Goal: Information Seeking & Learning: Learn about a topic

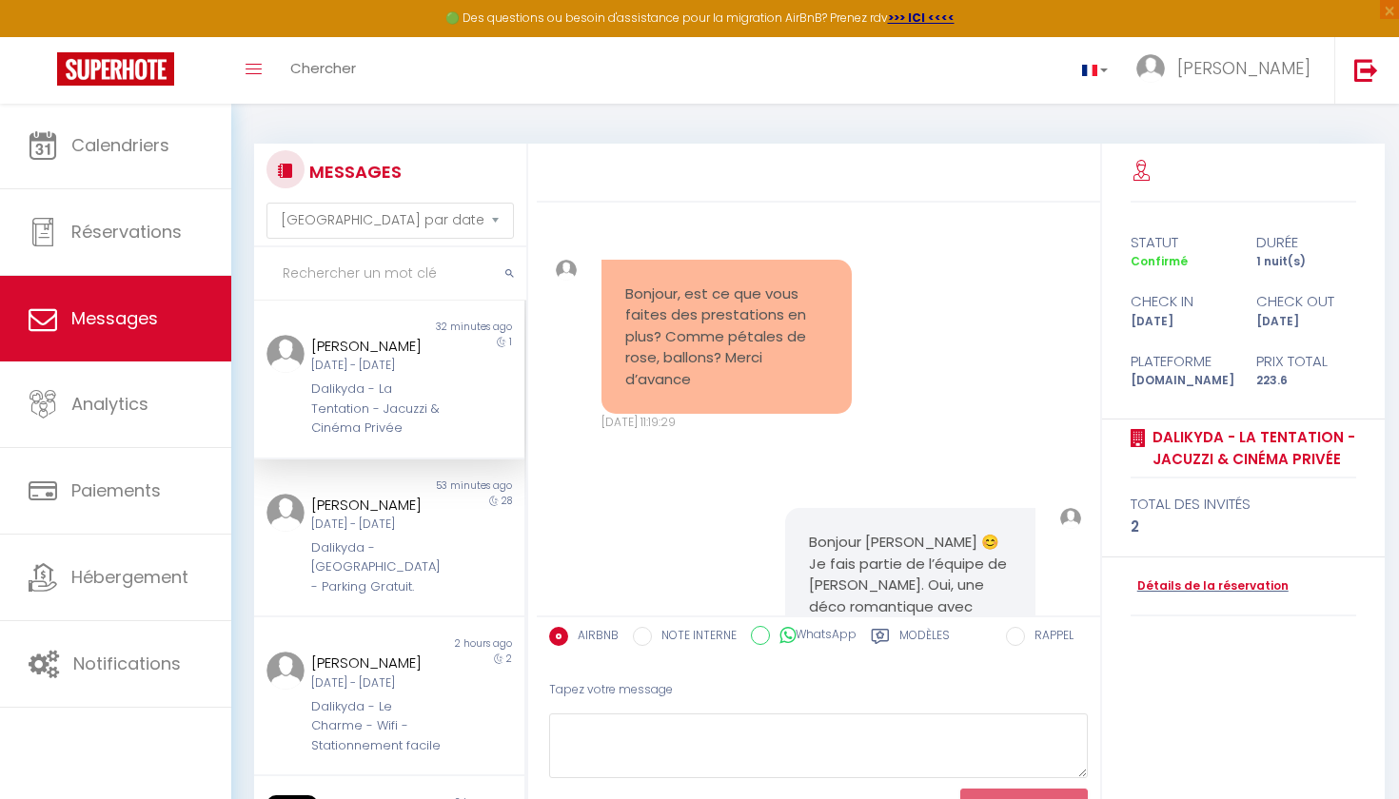
select select "message"
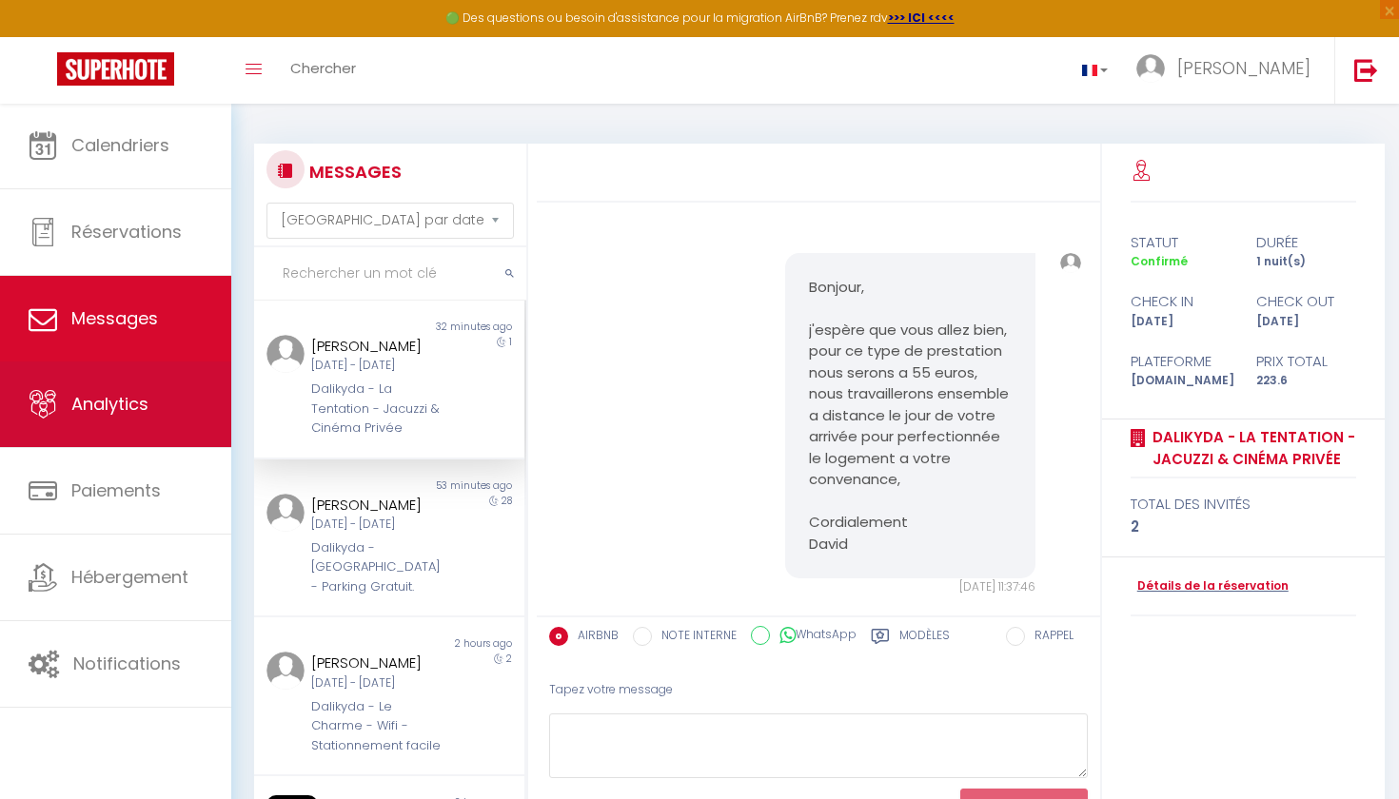
click at [111, 428] on link "Analytics" at bounding box center [115, 405] width 231 height 86
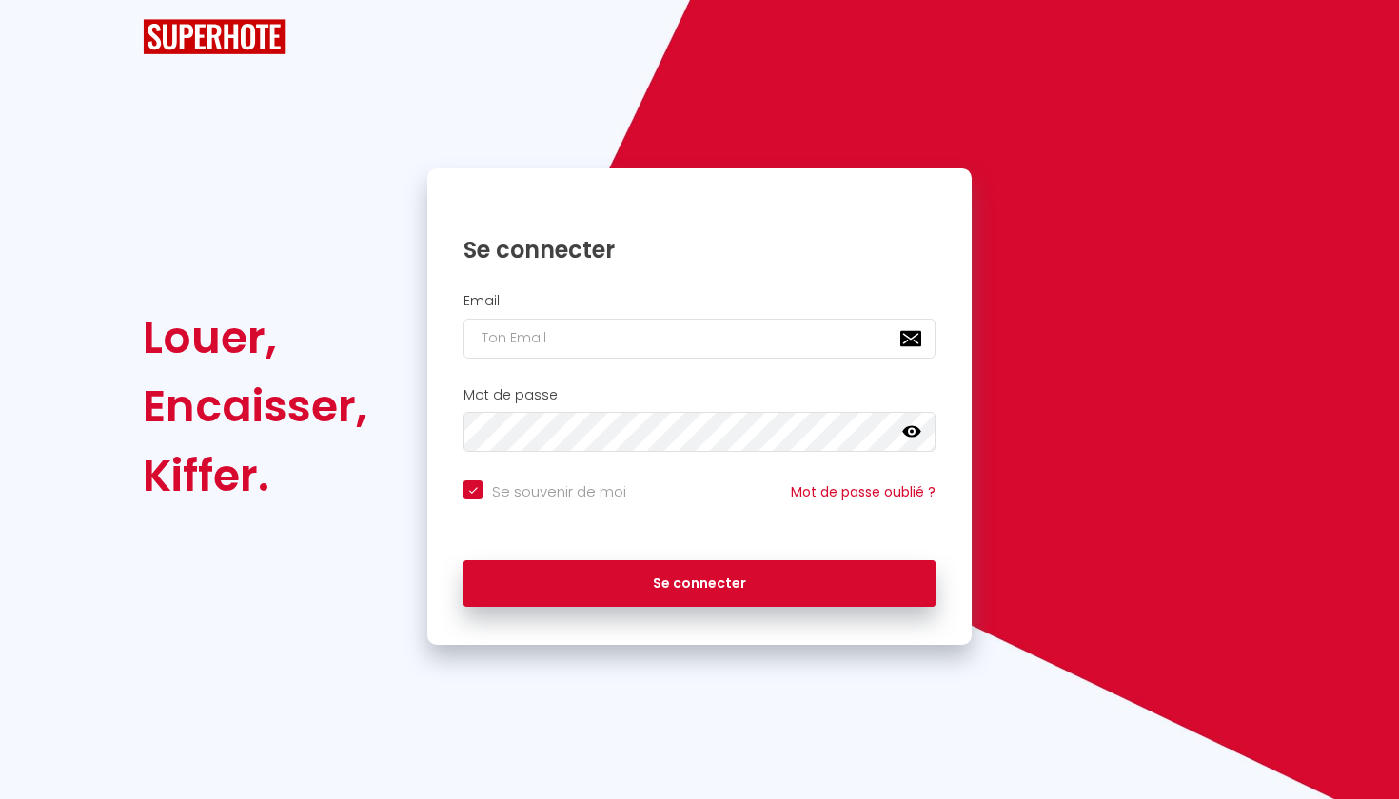
checkbox input "true"
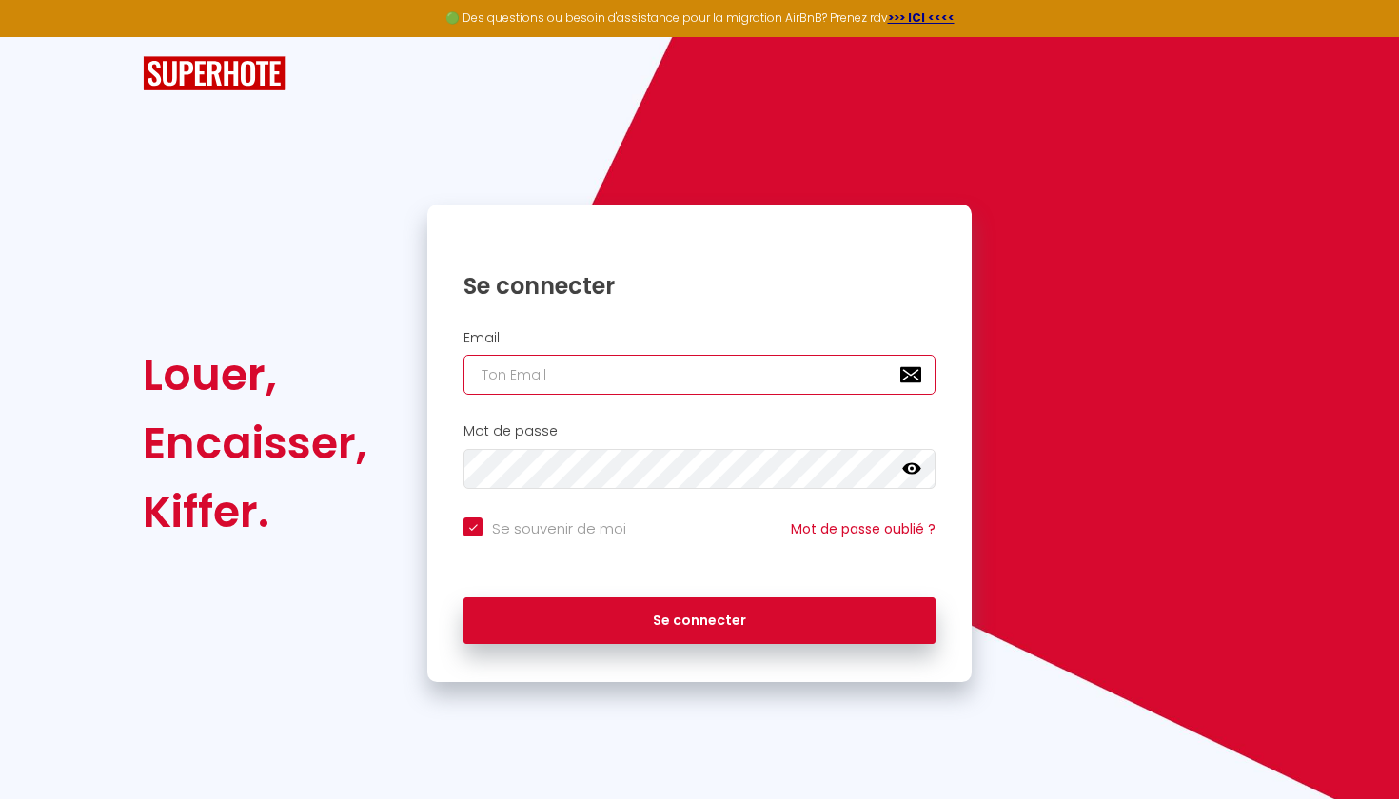
type input "[EMAIL_ADDRESS][DOMAIN_NAME]"
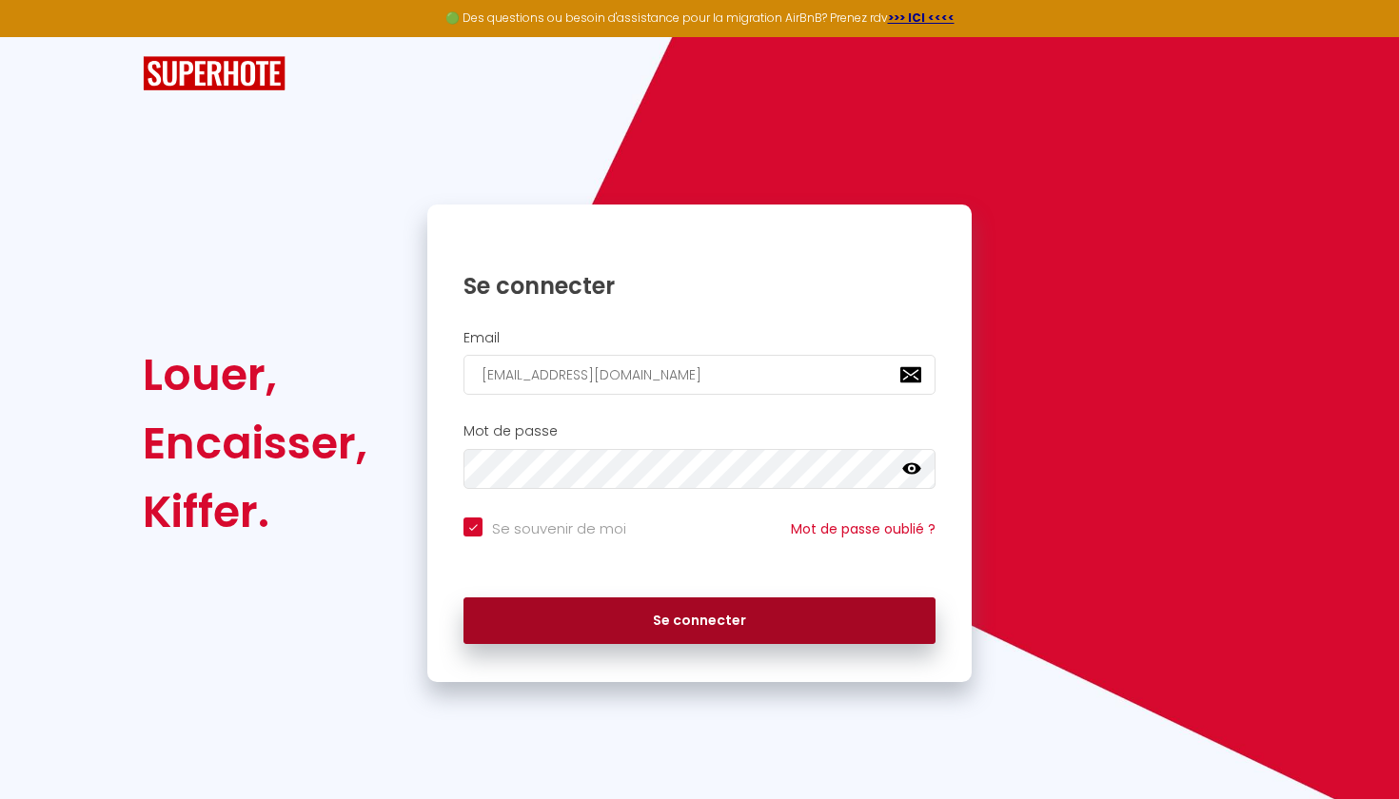
click at [555, 608] on button "Se connecter" at bounding box center [699, 622] width 472 height 48
checkbox input "true"
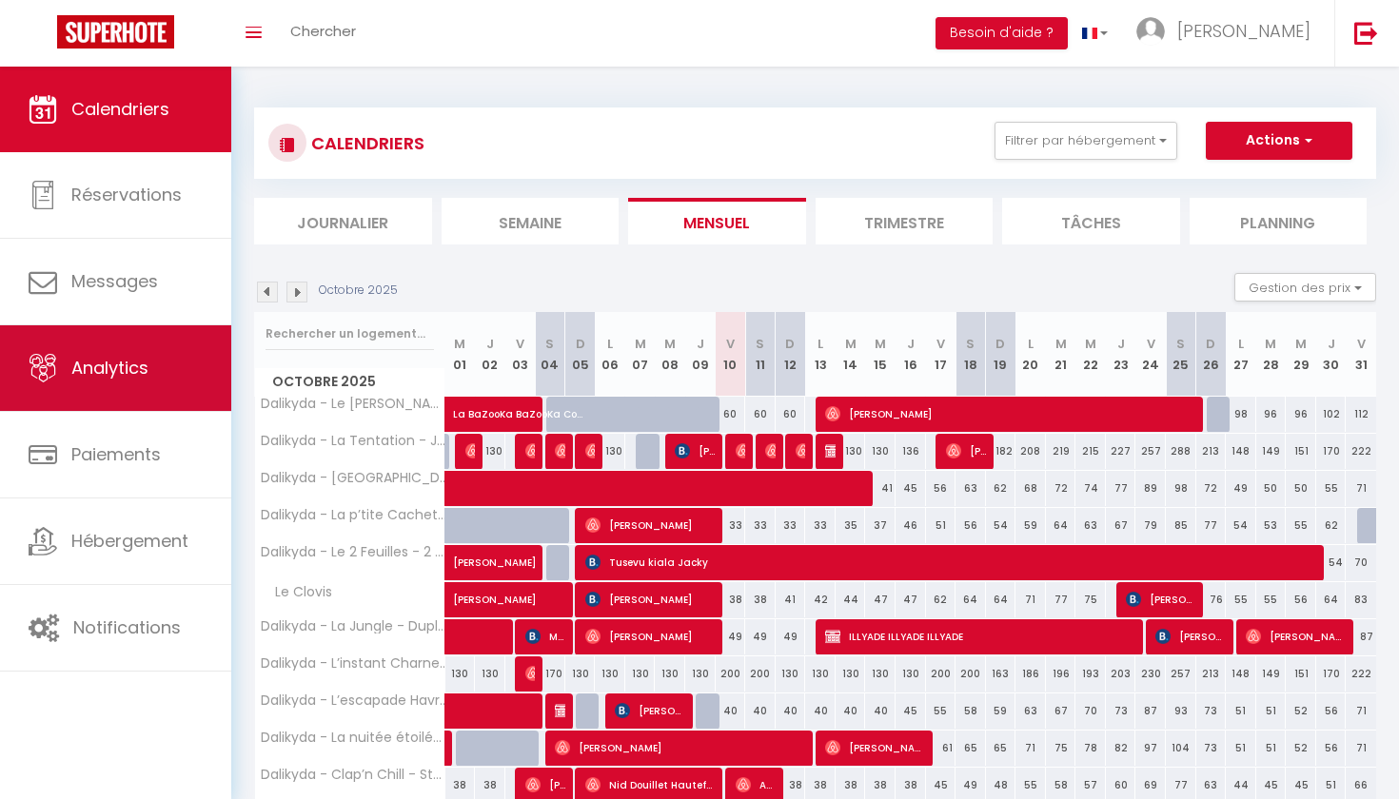
click at [160, 386] on link "Analytics" at bounding box center [115, 368] width 231 height 86
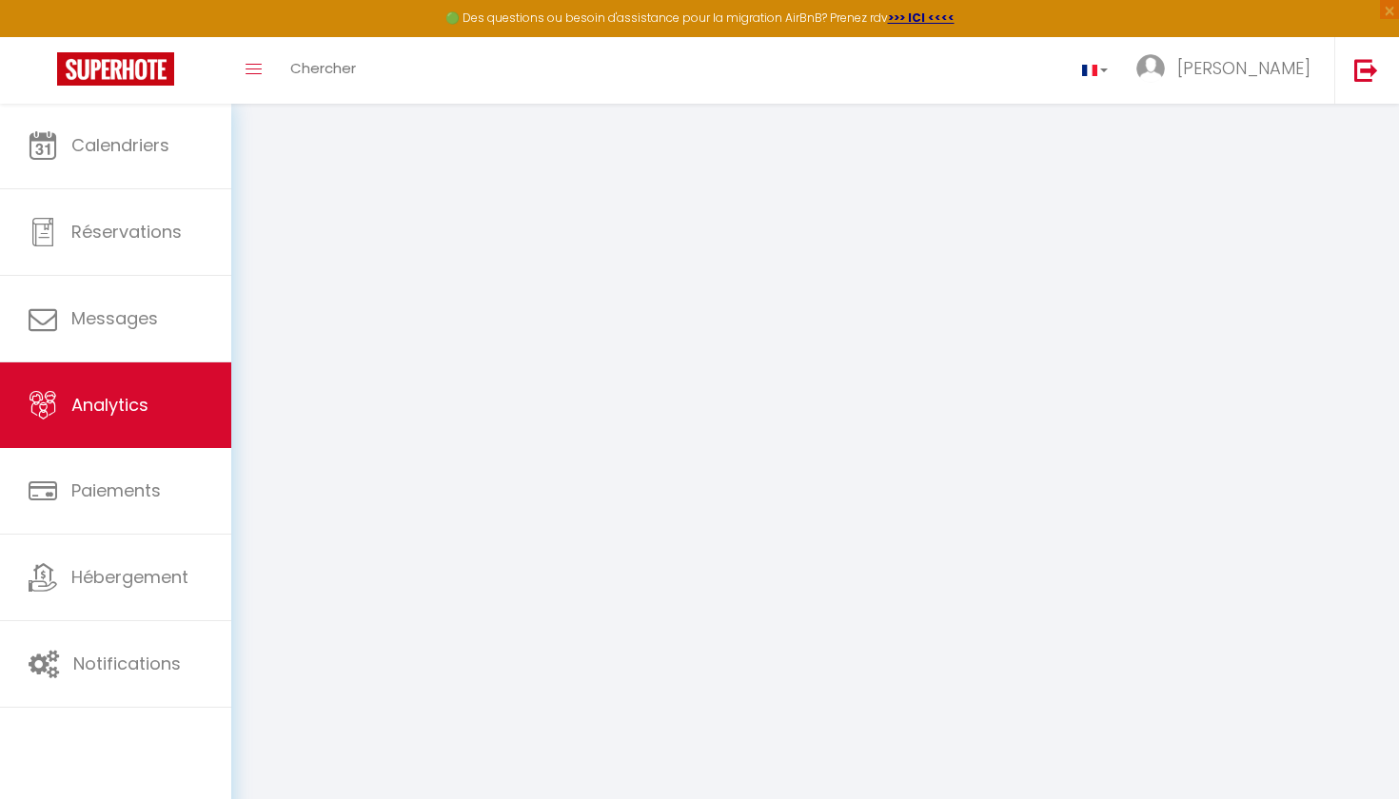
select select "2025"
select select "10"
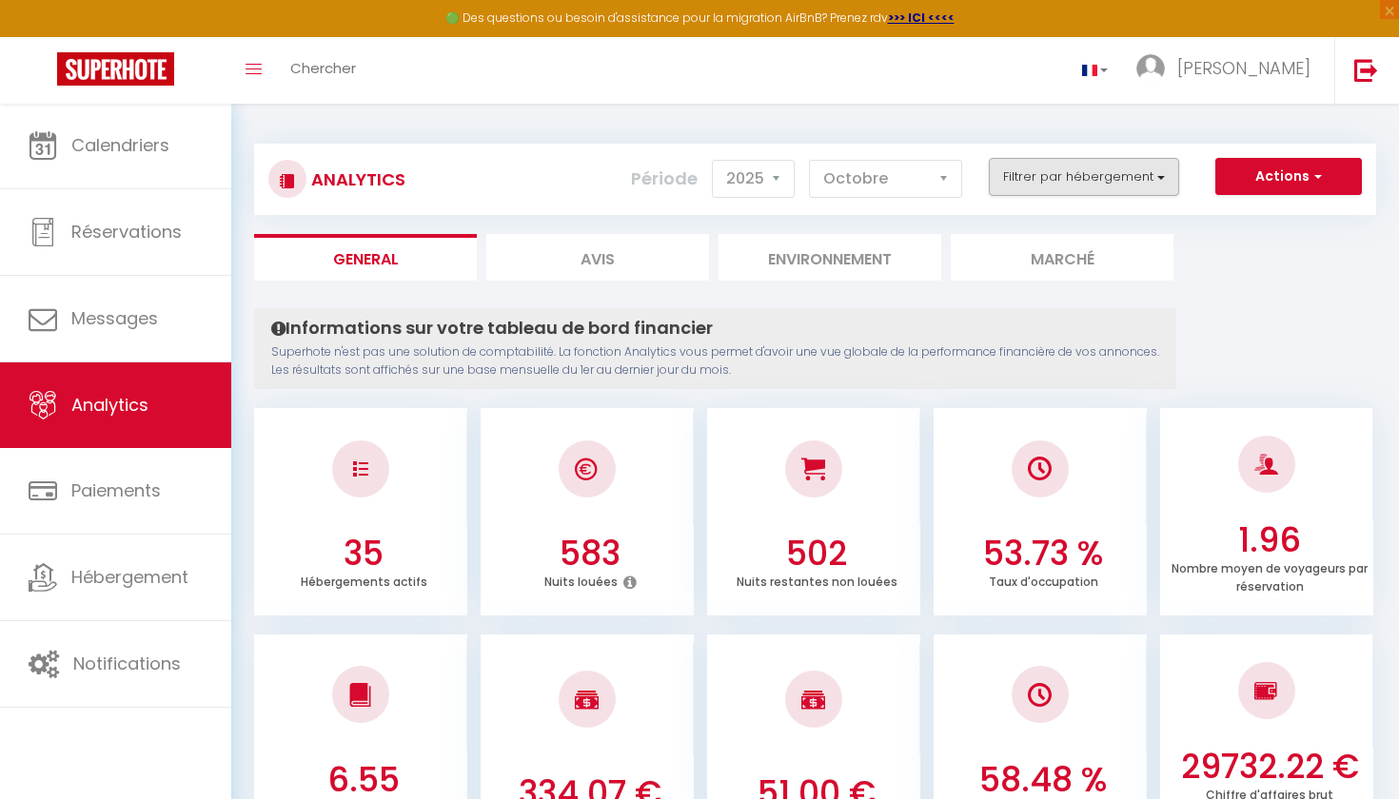
click at [1150, 170] on button "Filtrer par hébergement" at bounding box center [1084, 177] width 190 height 38
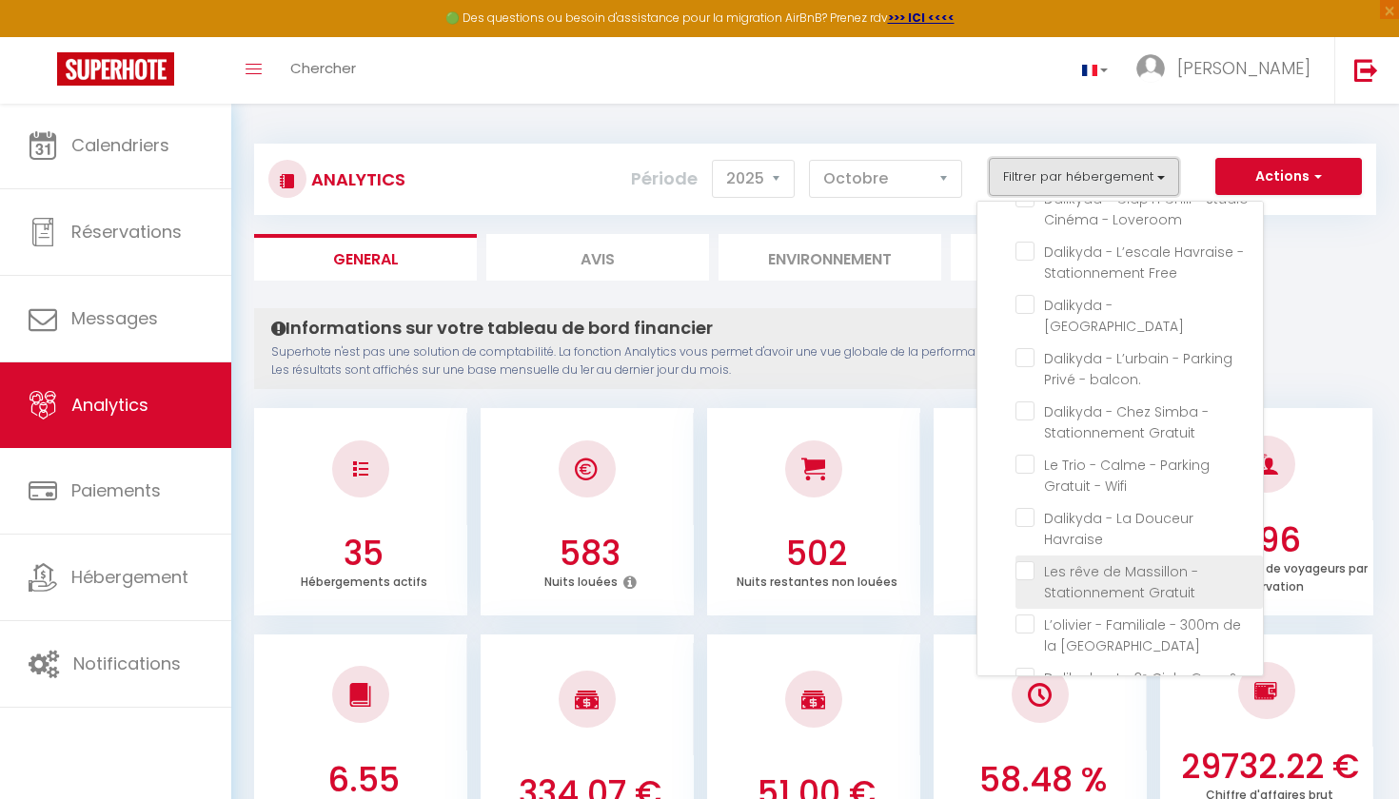
scroll to position [1108, 0]
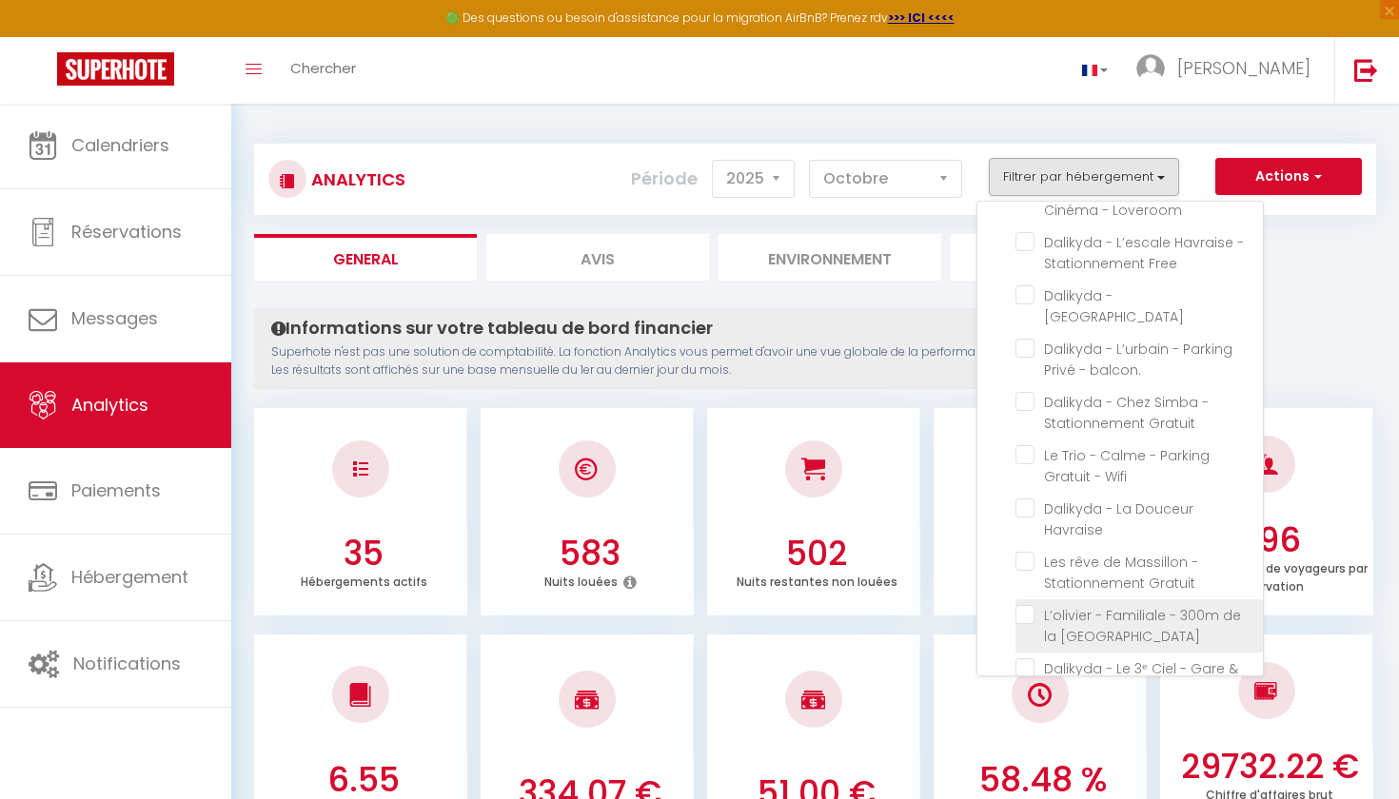
click at [1133, 605] on central "checkbox" at bounding box center [1138, 614] width 247 height 19
checkbox central "true"
checkbox Calme "false"
checkbox Gratuit\ "false"
checkbox centrale\ "false"
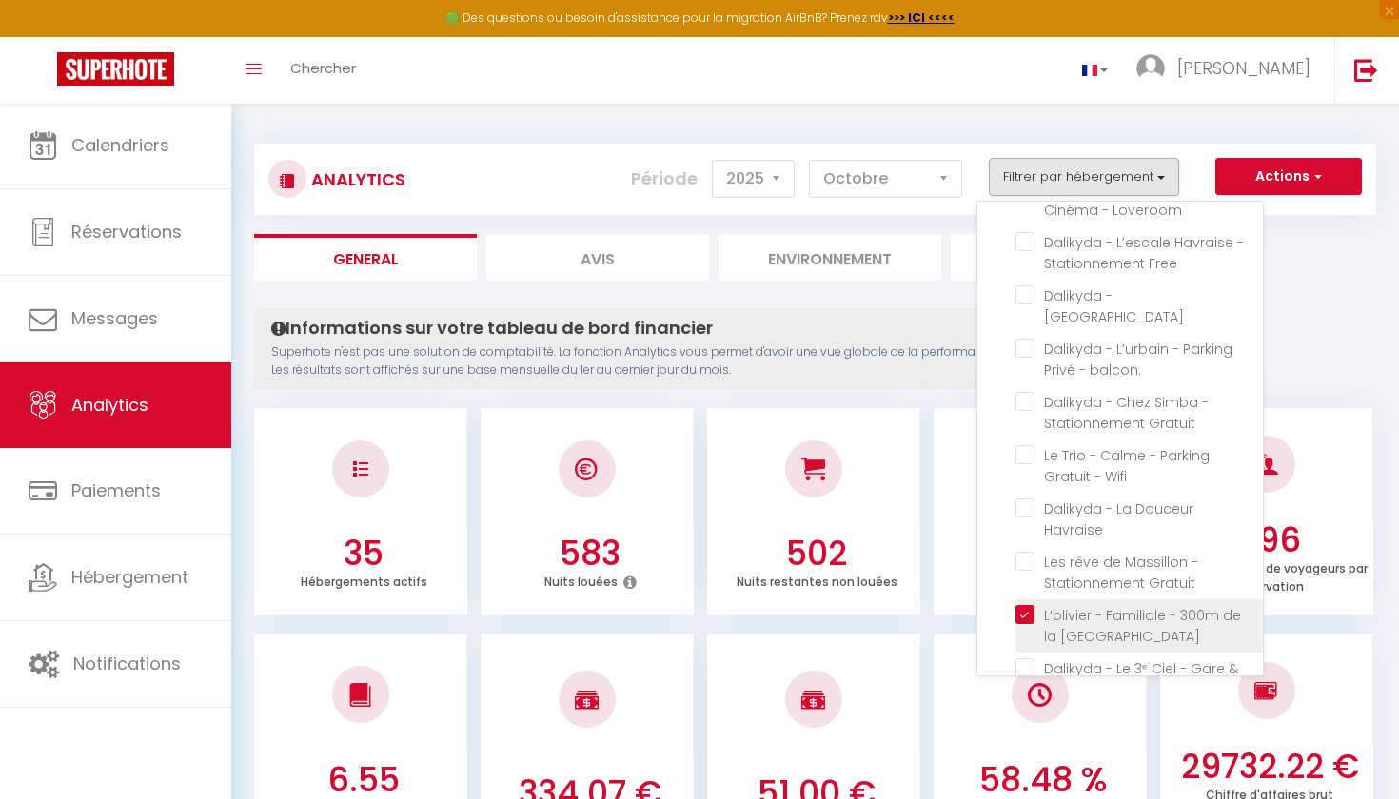
checkbox Clovis "false"
checkbox Insolite\ "false"
checkbox gare "false"
checkbox université "false"
checkbox Central "false"
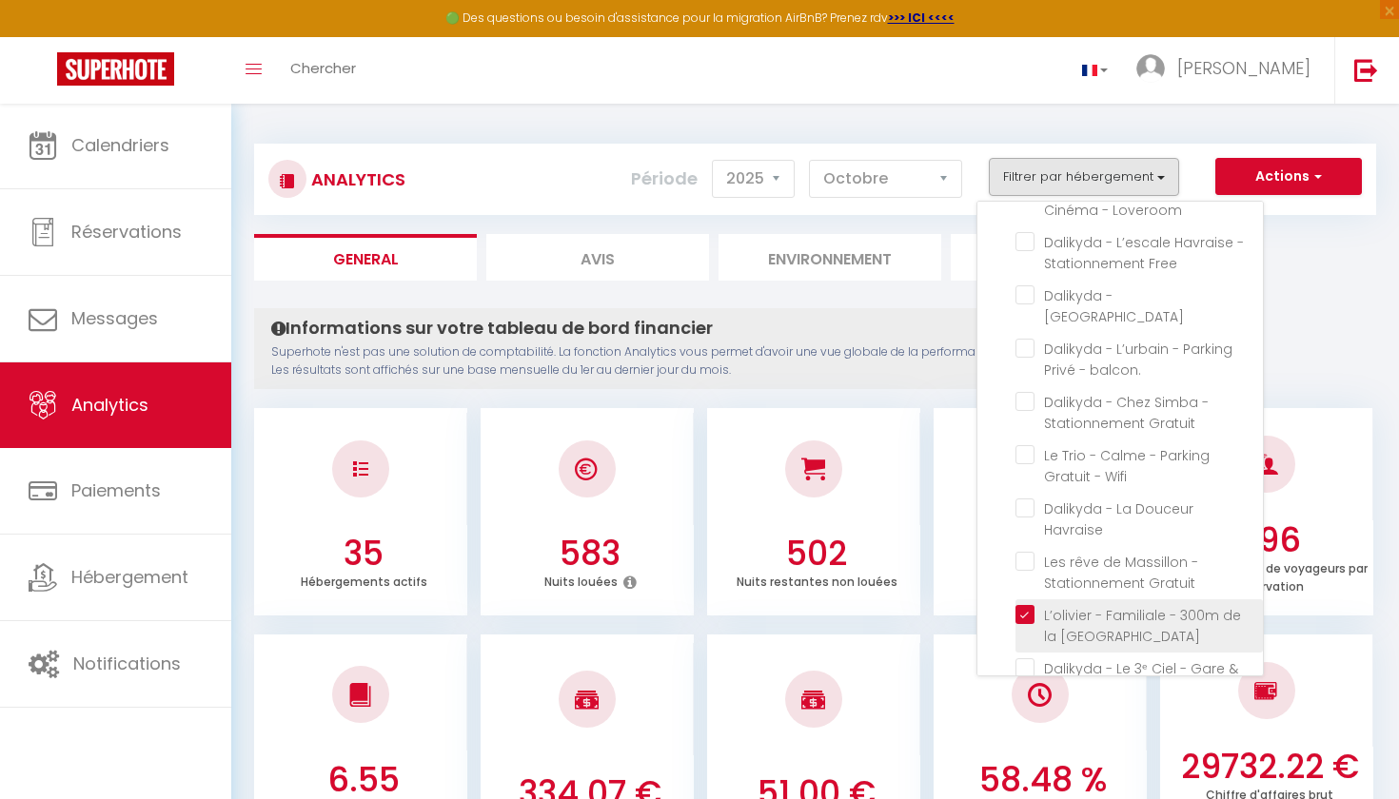
checkbox gratuit "false"
checkbox Balcons "false"
checkbox Calme "false"
checkbox facile "false"
checkbox wifi "false"
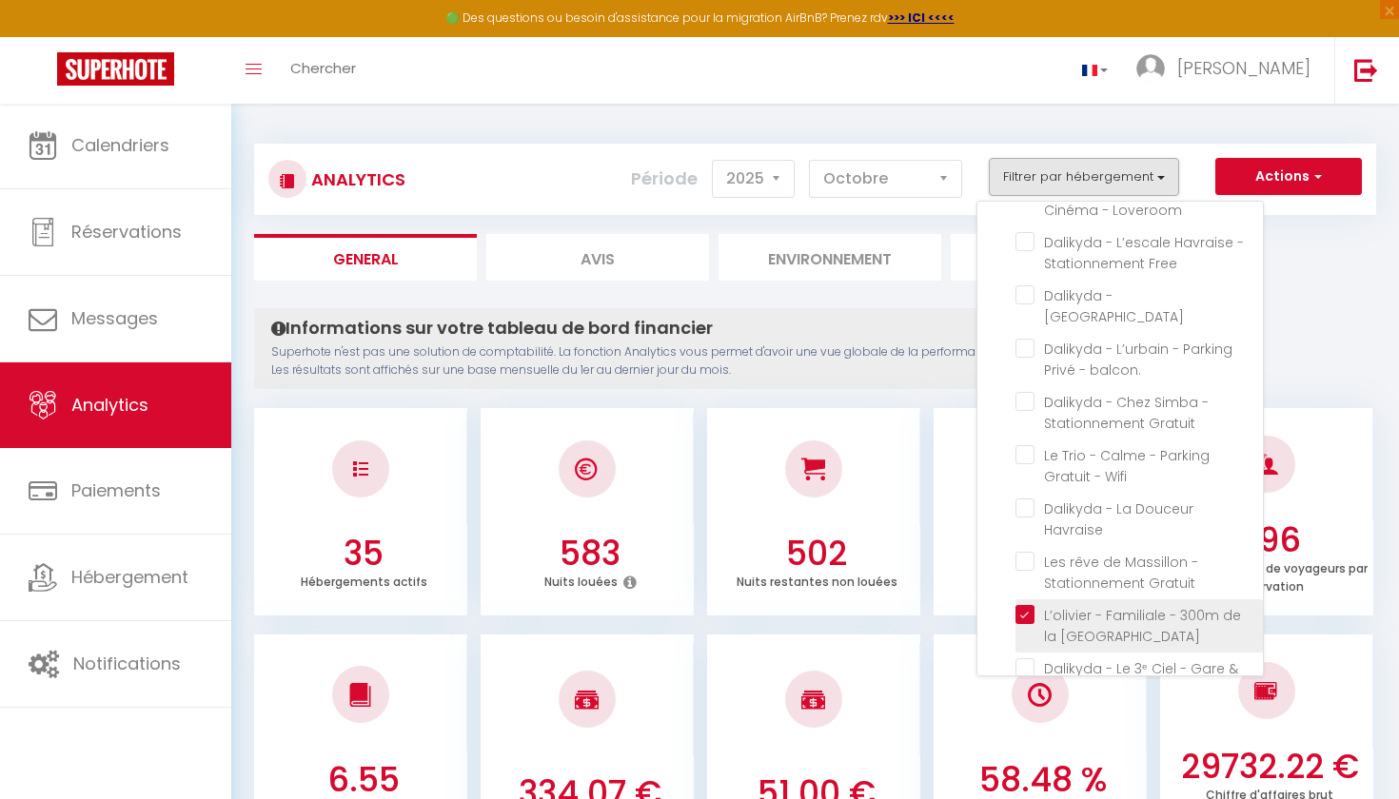
checkbox Élégant "false"
checkbox Privée "false"
checkbox cuisine "false"
checkbox Gare\ "false"
checkbox Loveroom "false"
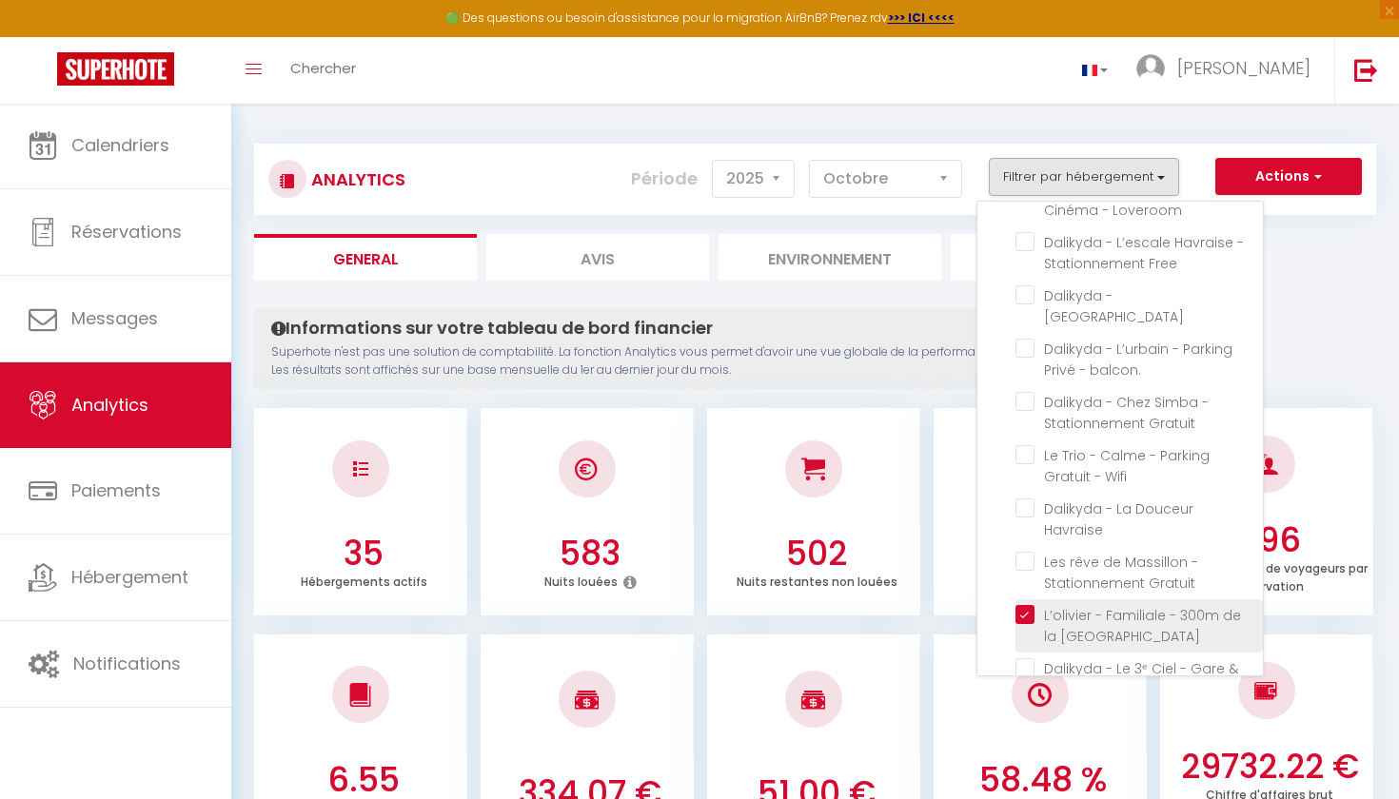
checkbox Free "false"
checkbox Manhattan "false"
checkbox balcon\ "false"
checkbox Gratuit "false"
checkbox Wifi "false"
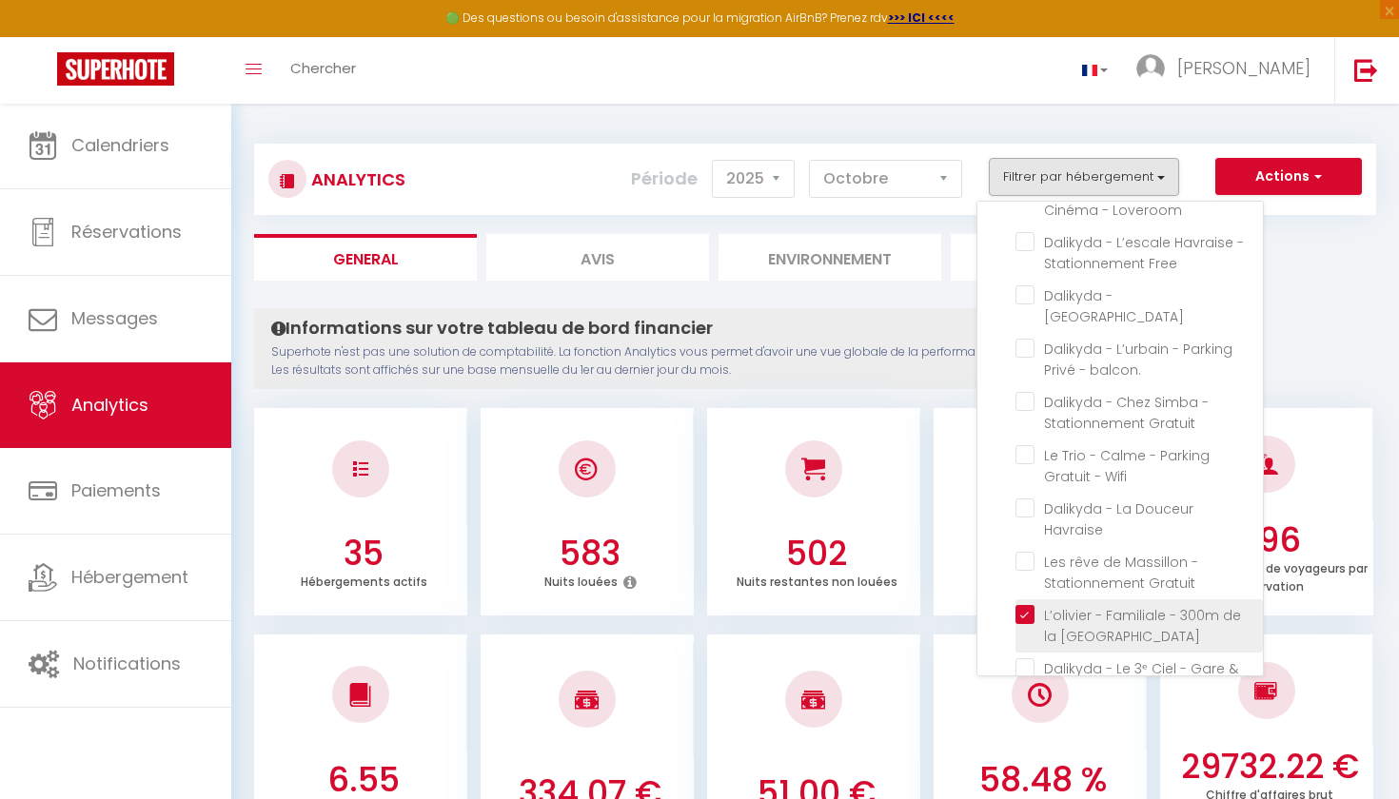
checkbox Havraise "false"
checkbox Gratuit "false"
checkbox Havraise "false"
checkbox Gratuit "false"
checkbox Dauphine "false"
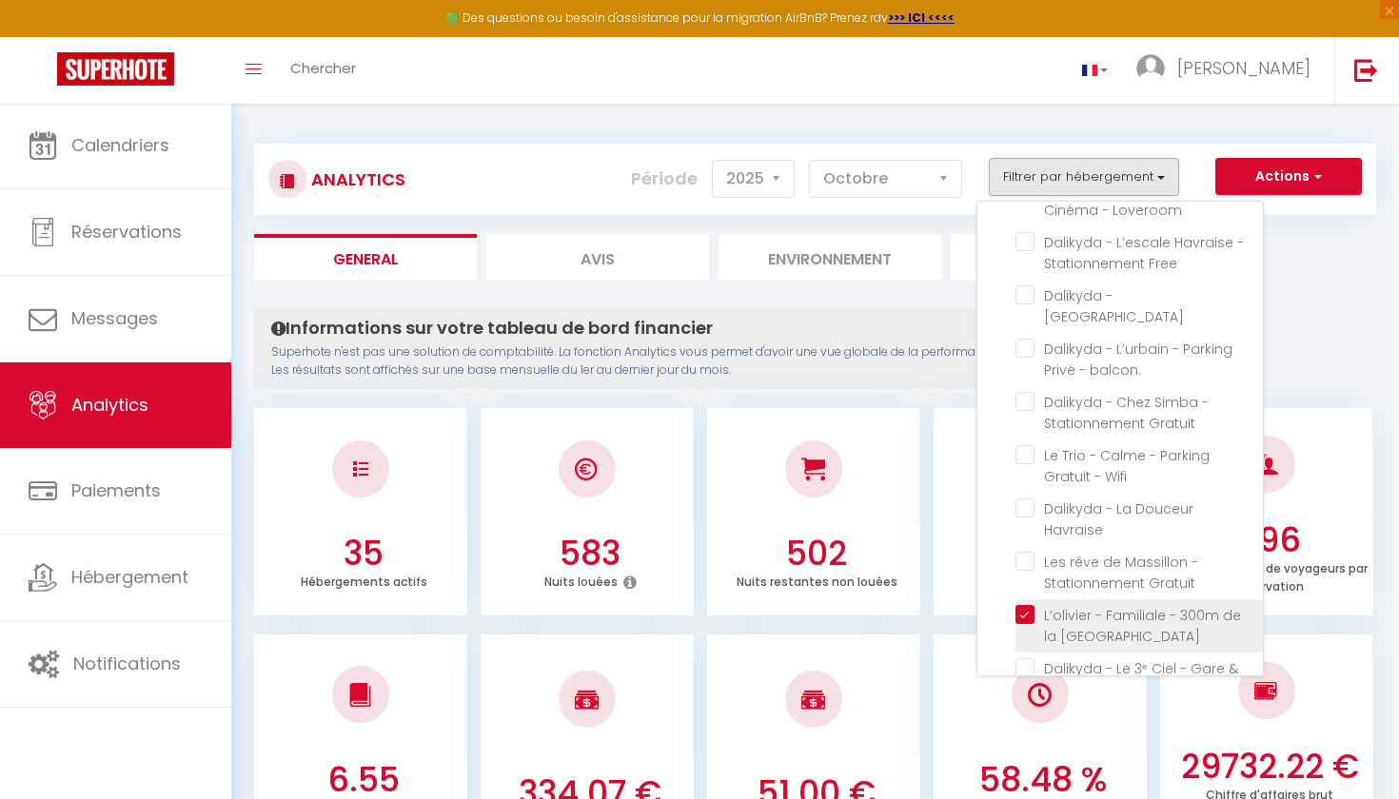
checkbox central\ "false"
checkbox Joffre "false"
checkbox Tropical\ "false"
checkbox pressensé "false"
checkbox Pressensé "false"
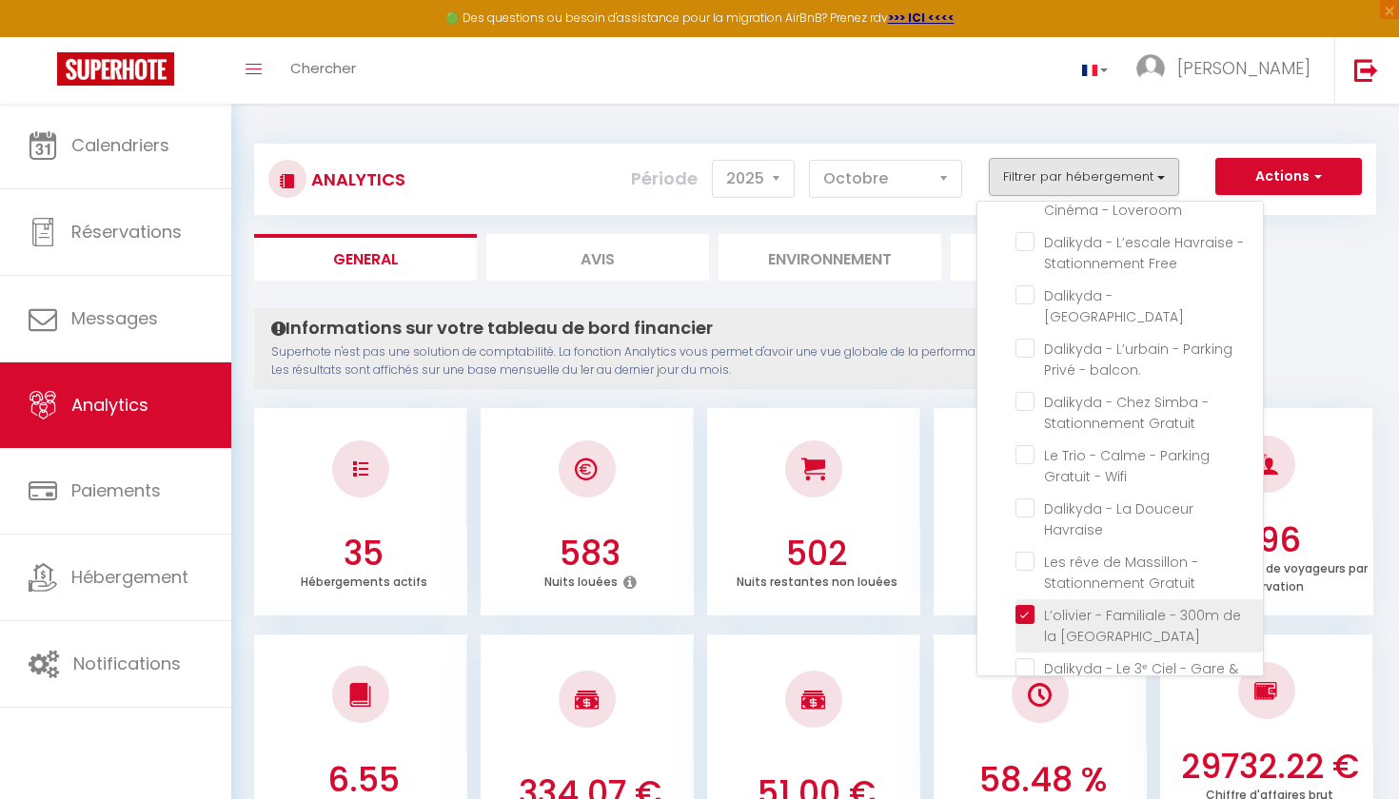
checkbox Privée "false"
checkbox cuisine "false"
checkbox Loveroom "false"
checkbox Free "false"
checkbox Manhattan "false"
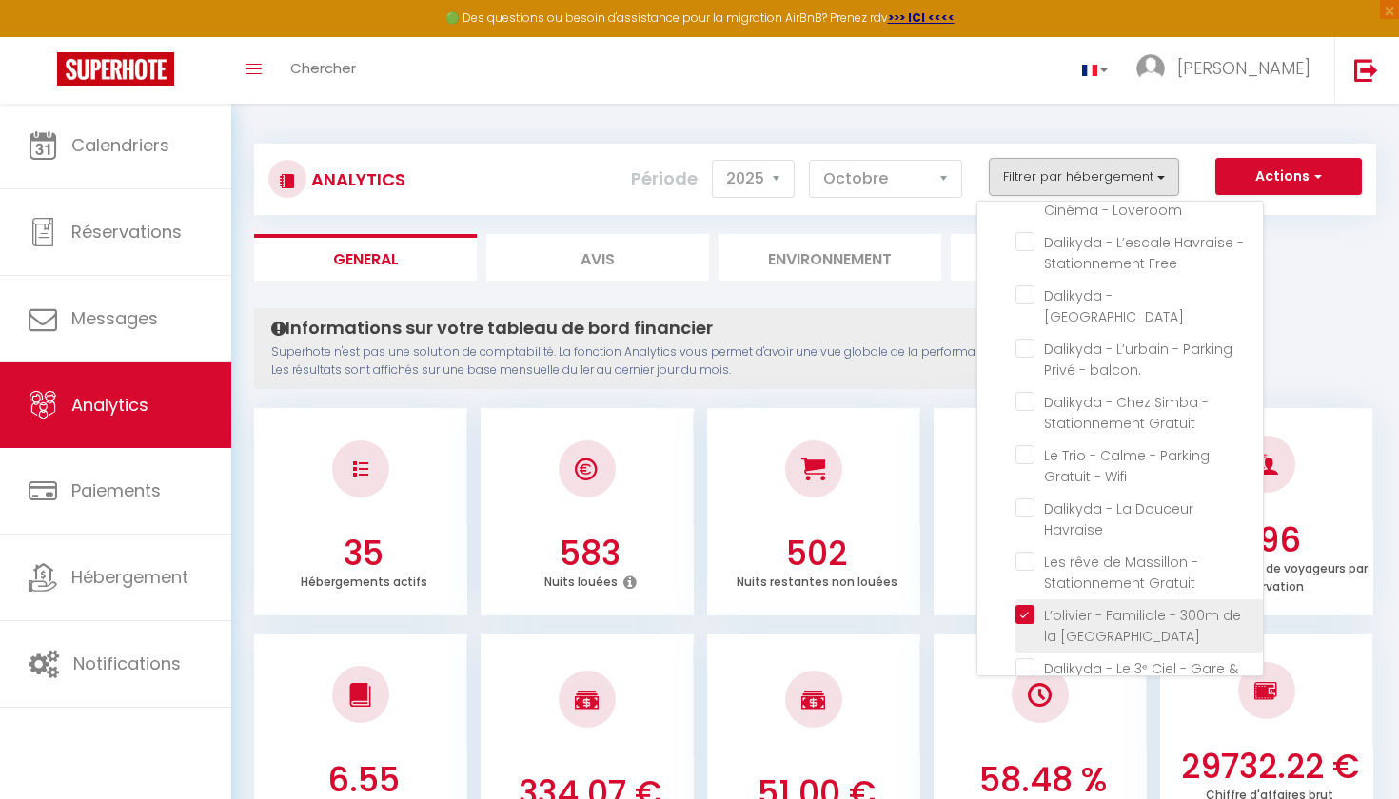
checkbox Gratuit "false"
checkbox doublette "false"
checkbox pressensé "false"
checkbox Pressensé "false"
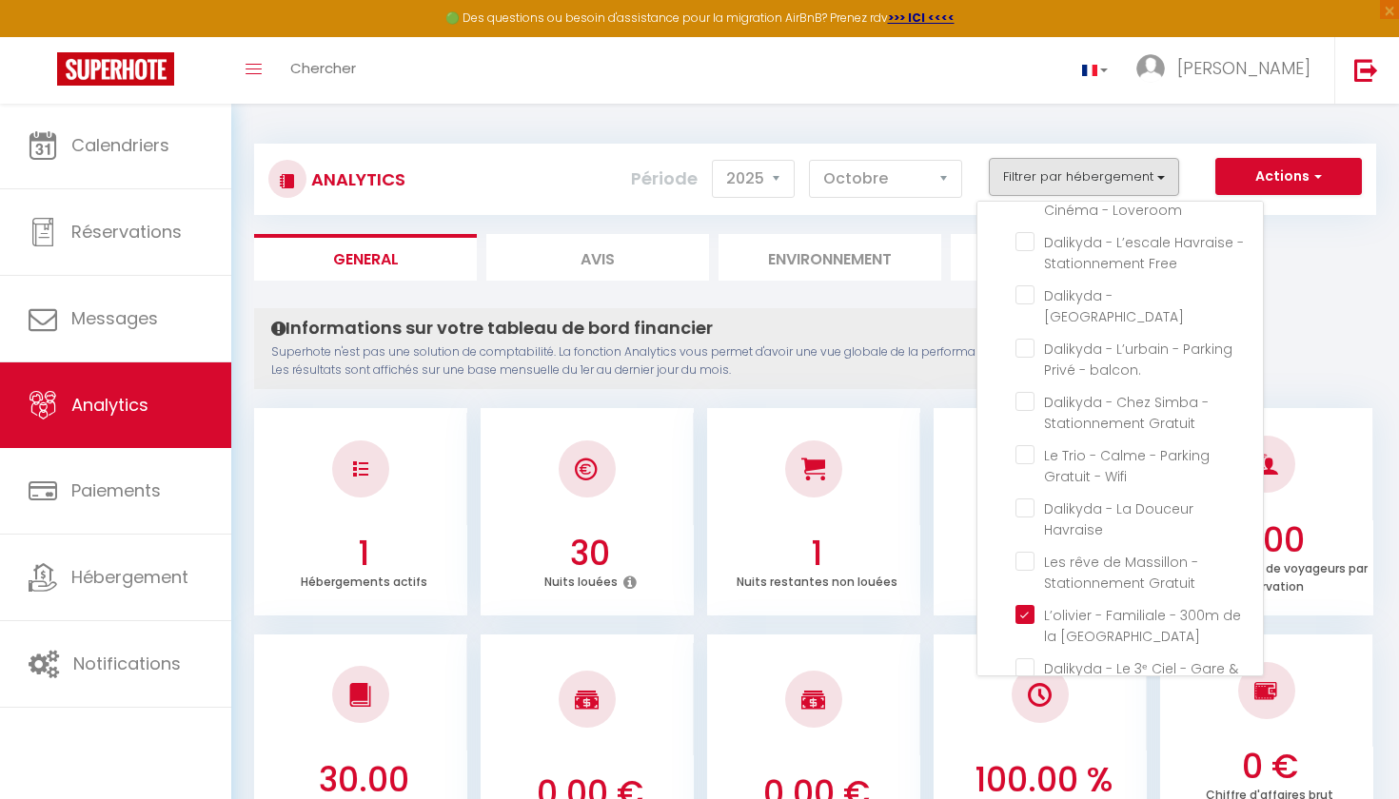
click at [1131, 133] on div "Analytics Actions Génération SuperConciergerie Génération SuperAnalyzer Générat…" at bounding box center [815, 170] width 1122 height 89
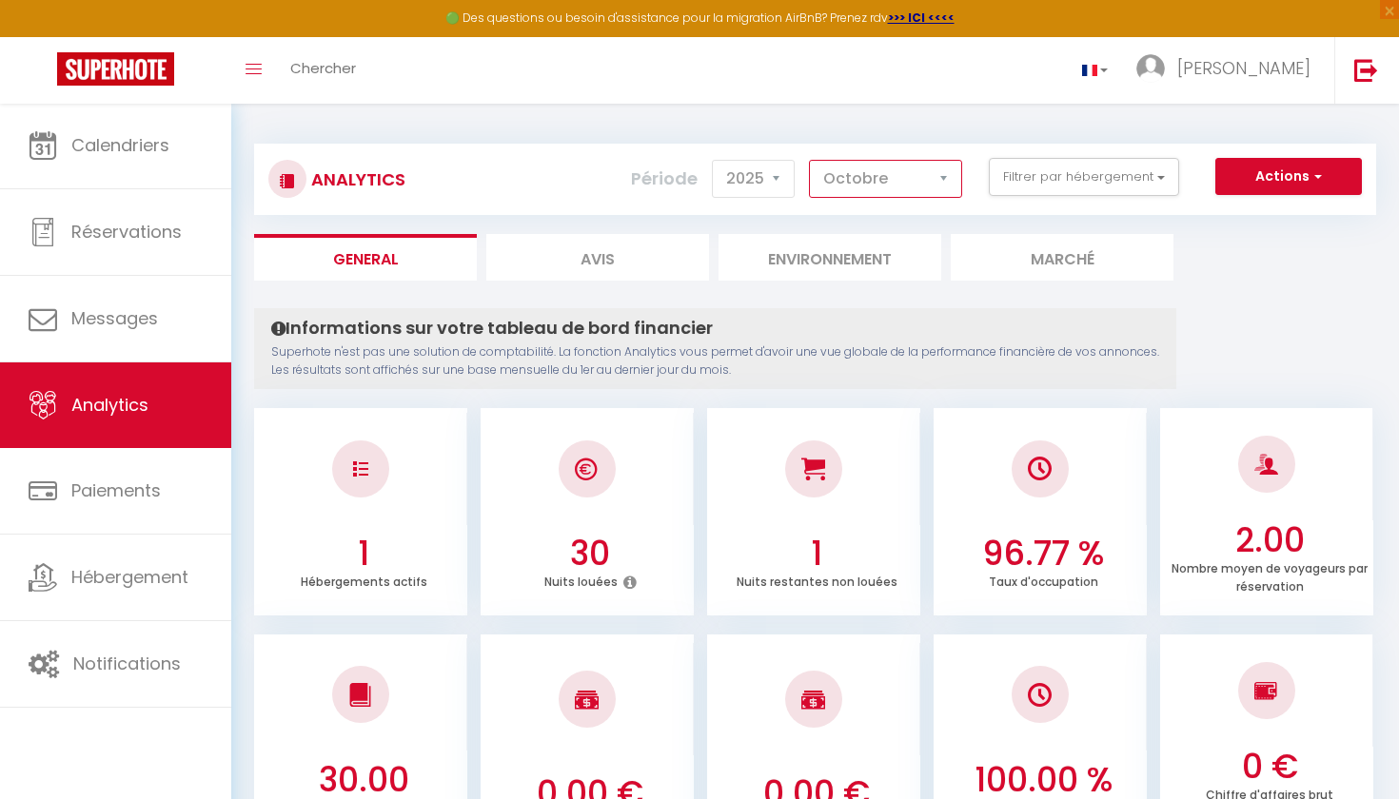
select select "1"
click at [1329, 183] on button "Actions" at bounding box center [1288, 177] width 147 height 38
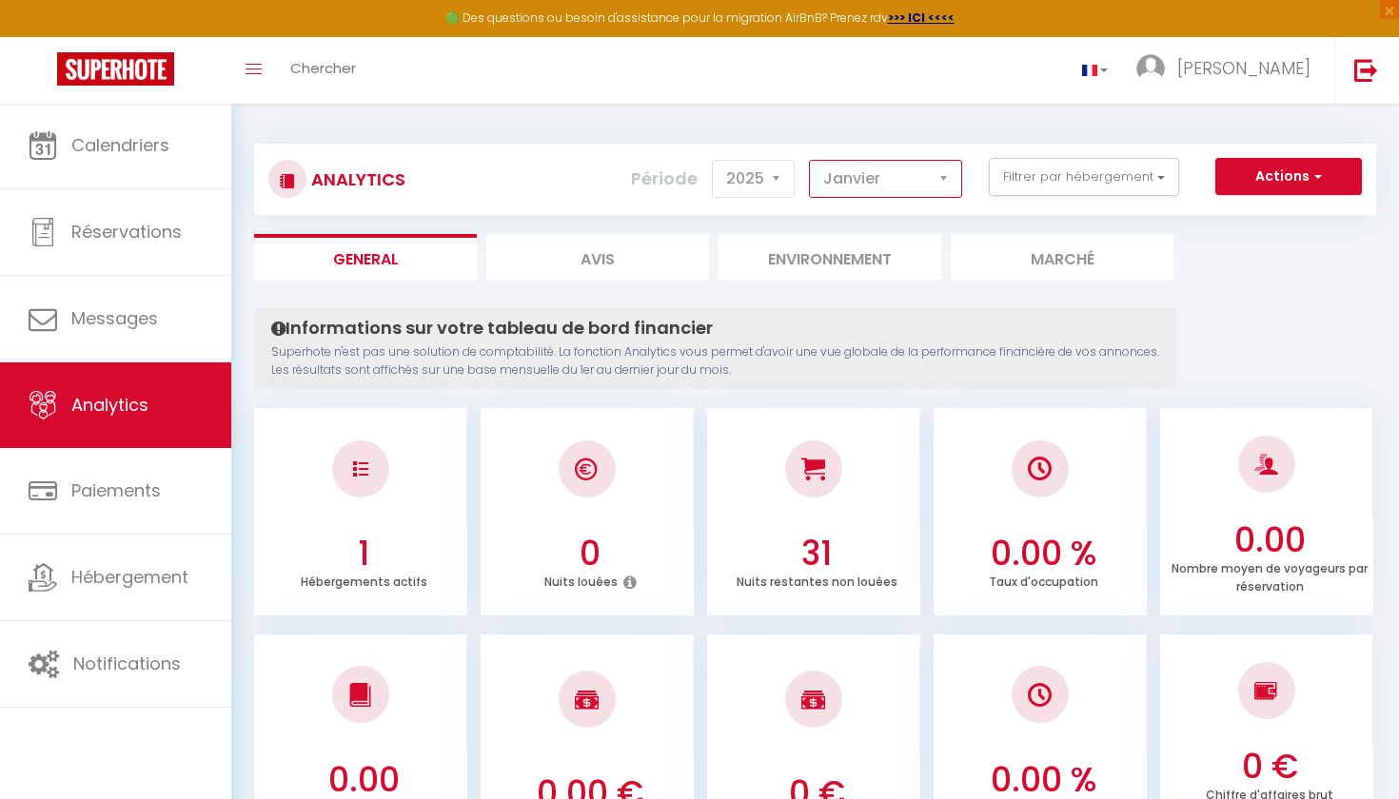
scroll to position [0, 0]
click at [642, 260] on li "Avis" at bounding box center [597, 257] width 223 height 47
select select "2025"
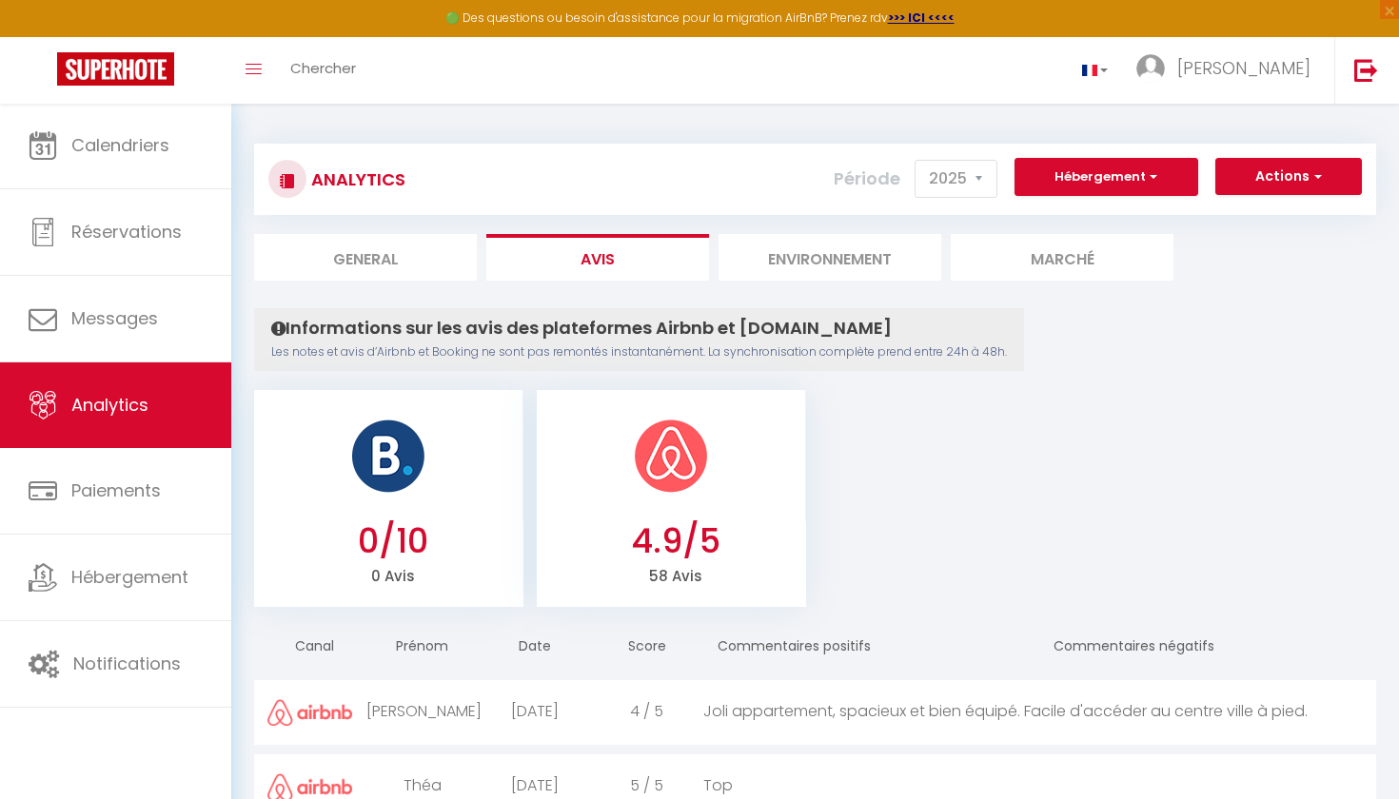
click at [818, 272] on li "Environnement" at bounding box center [829, 257] width 223 height 47
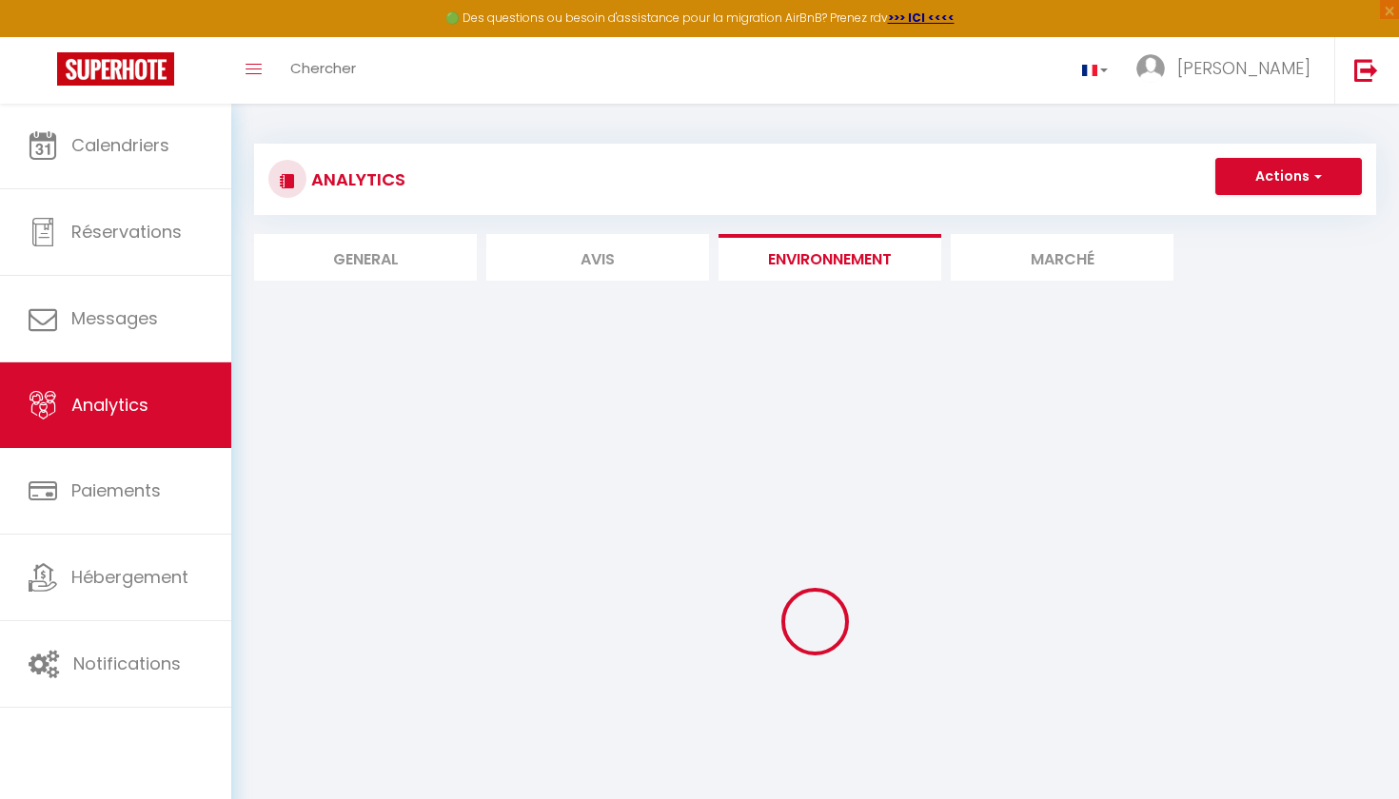
click at [652, 265] on li "Avis" at bounding box center [597, 257] width 223 height 47
select select "55384"
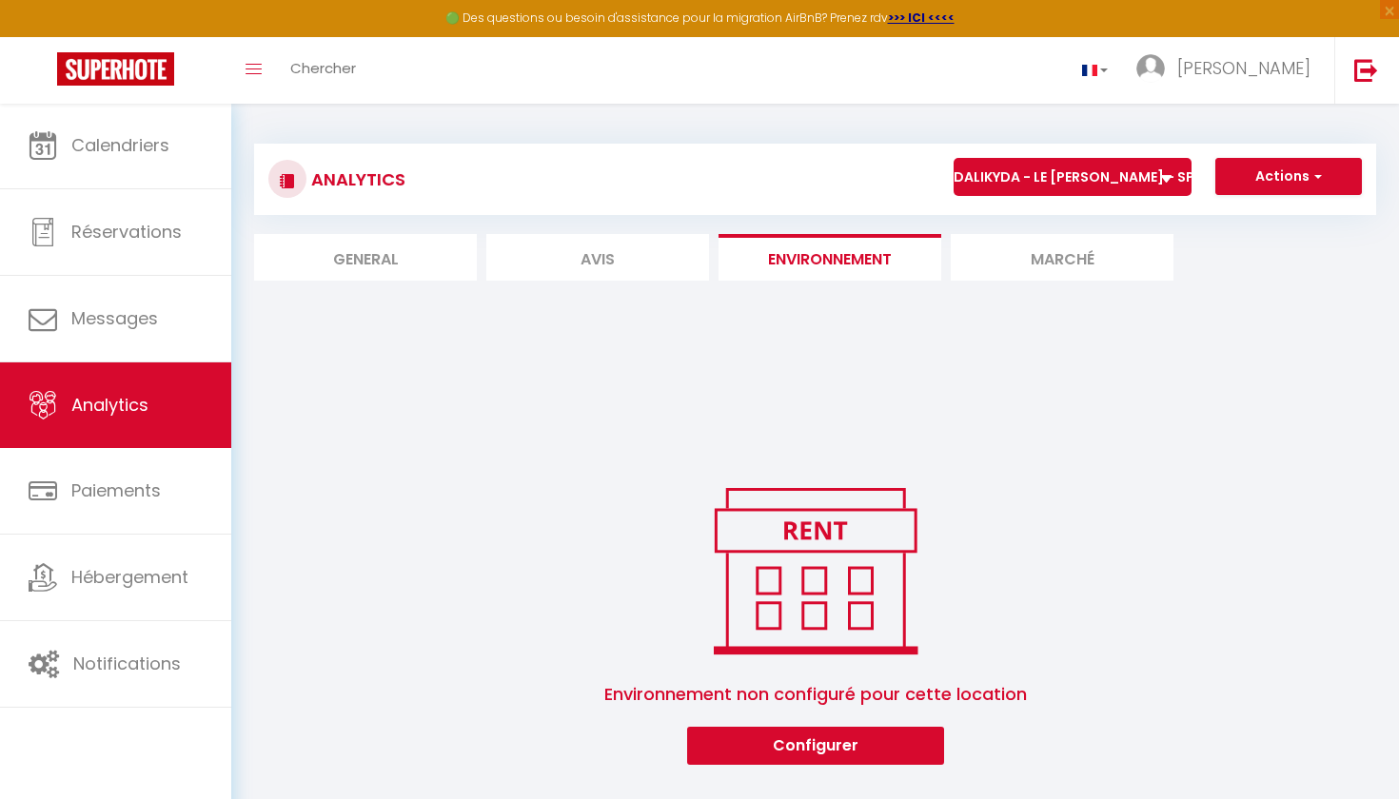
click at [428, 254] on li "General" at bounding box center [365, 257] width 223 height 47
select select "2025"
select select "10"
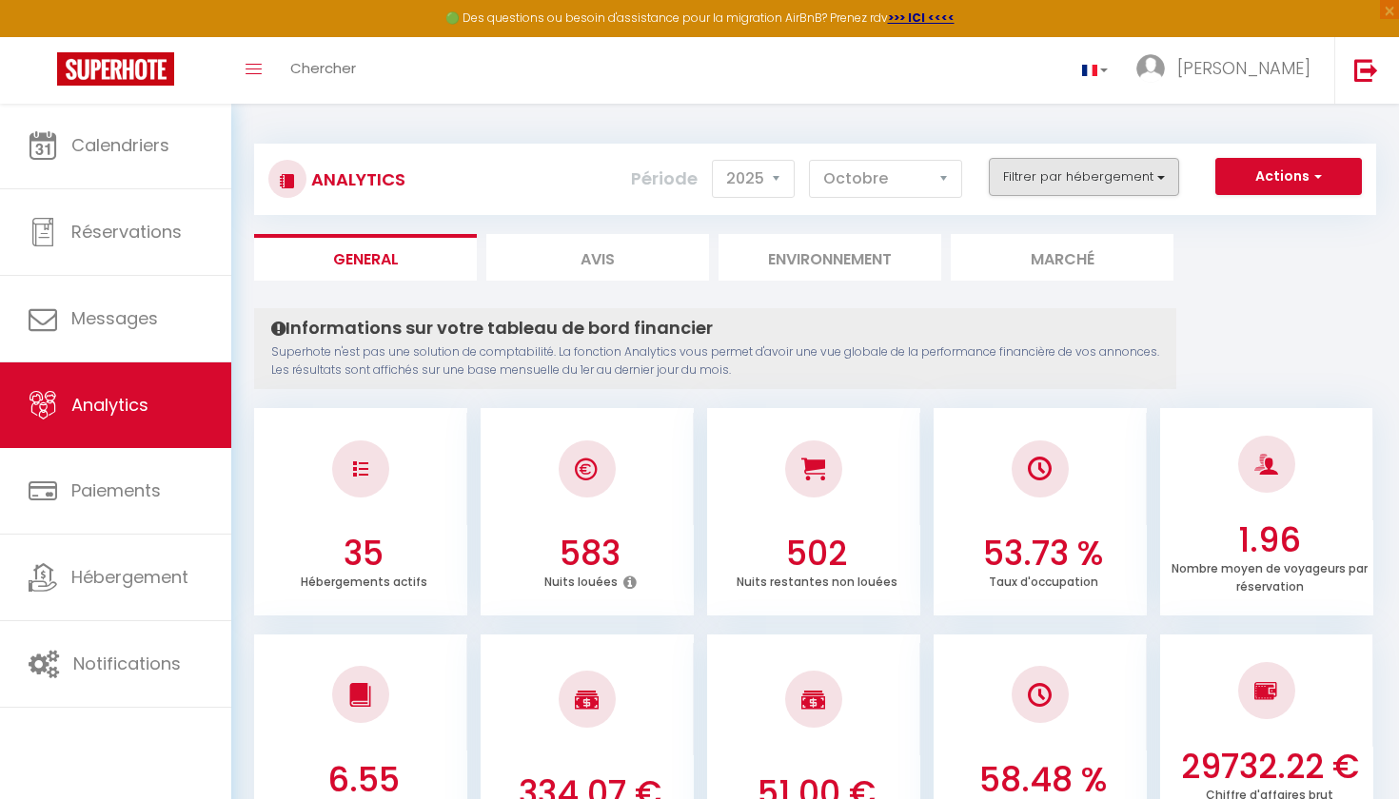
click at [1115, 181] on button "Filtrer par hébergement" at bounding box center [1084, 177] width 190 height 38
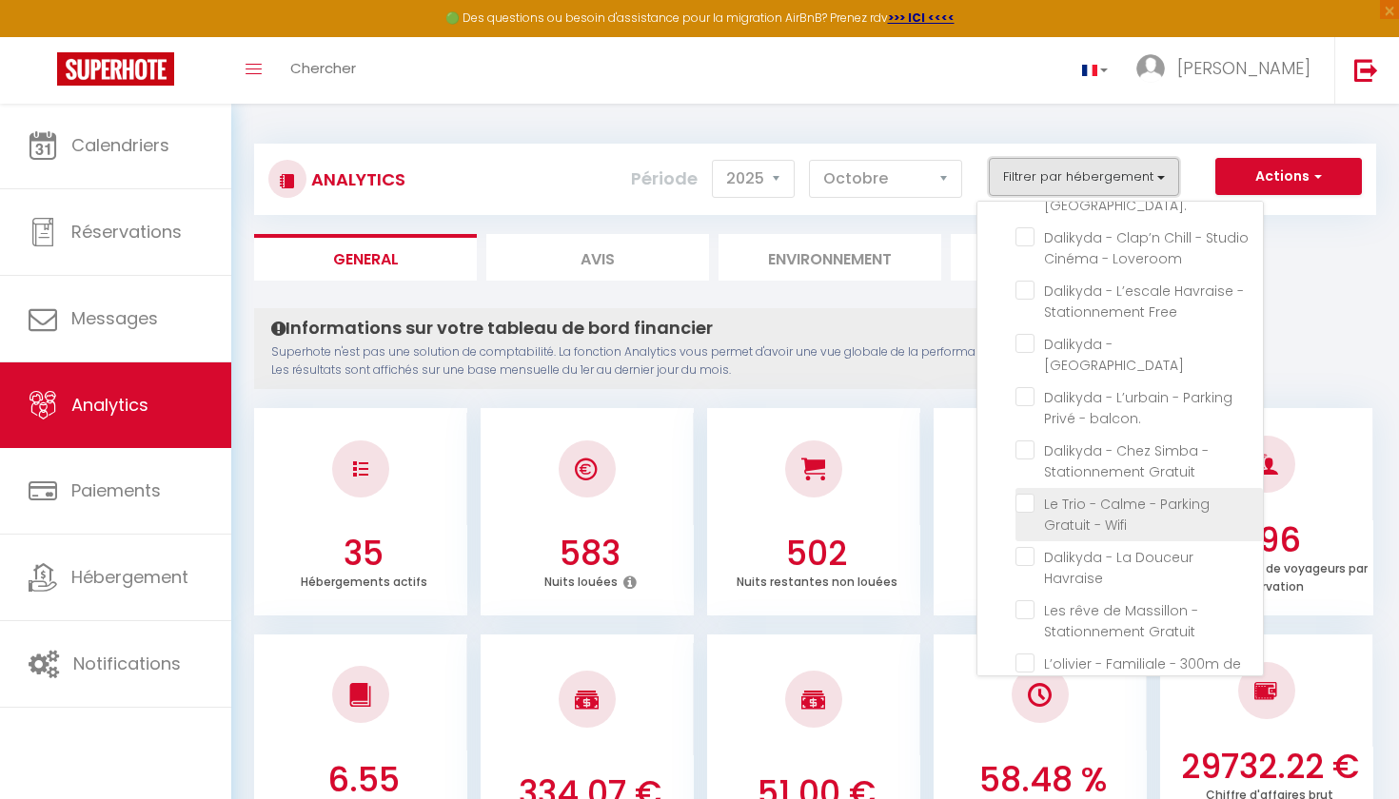
scroll to position [1061, 0]
click at [1030, 652] on central "checkbox" at bounding box center [1138, 661] width 247 height 19
checkbox central "true"
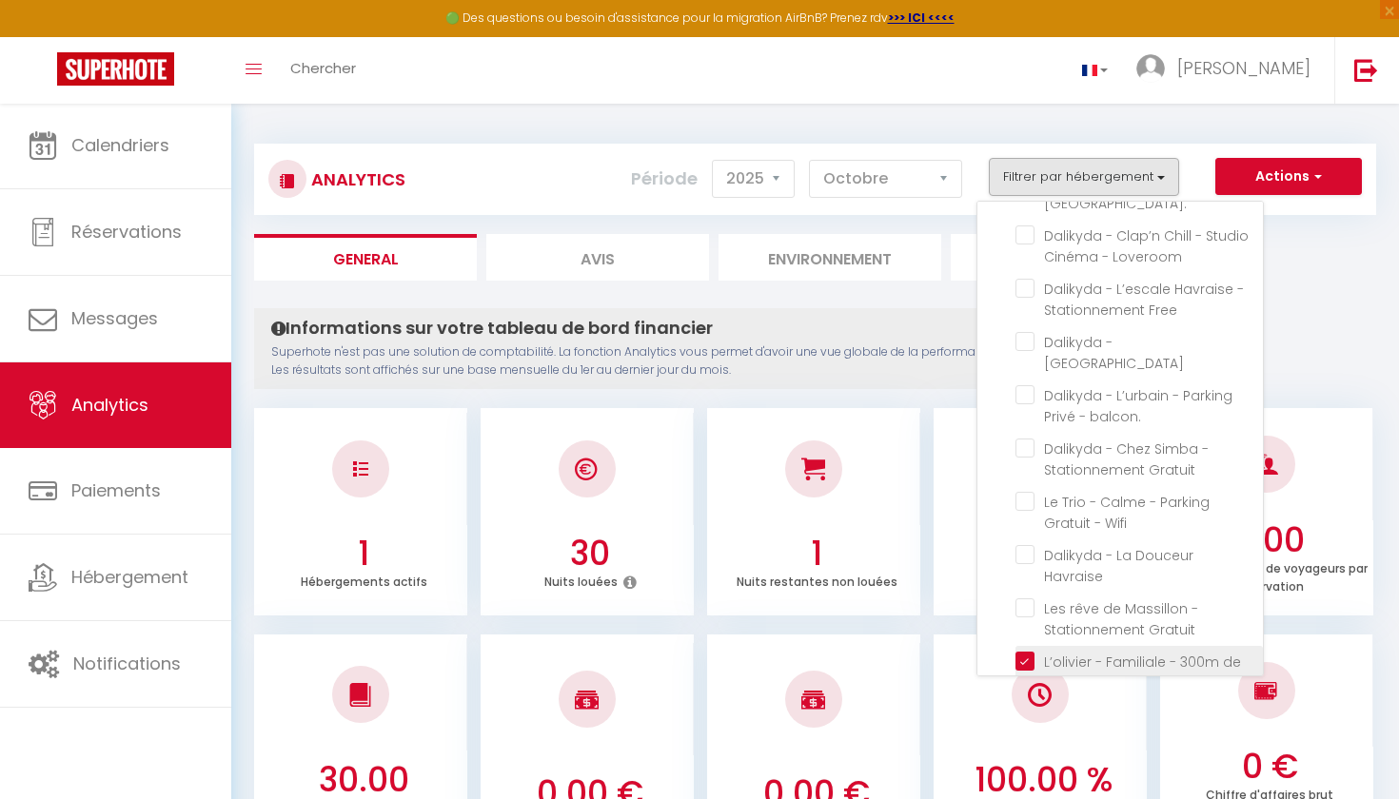
checkbox Calme "false"
checkbox Gratuit\ "false"
checkbox centrale\ "false"
checkbox Clovis "false"
checkbox Insolite\ "false"
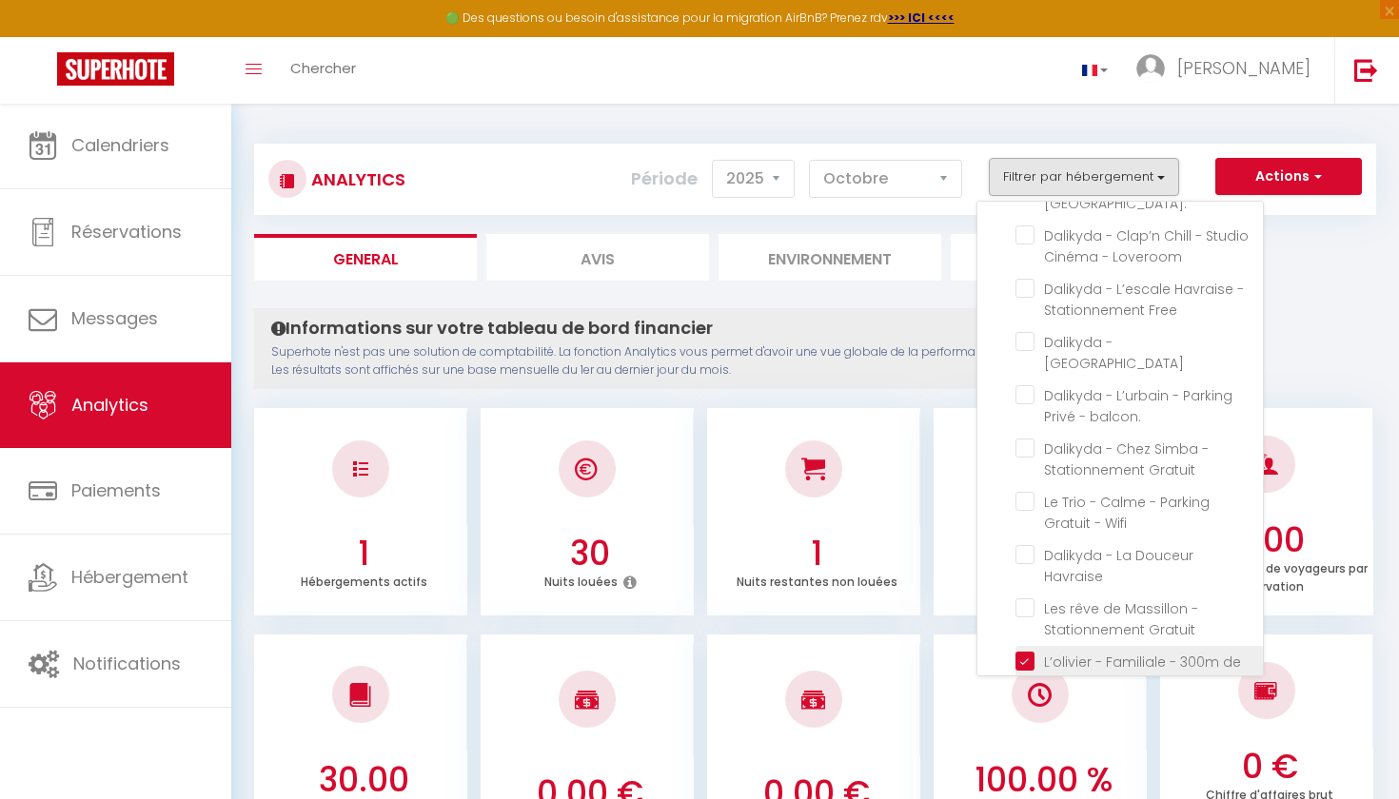
checkbox gare "false"
checkbox université "false"
checkbox Central "false"
checkbox gratuit "false"
checkbox Balcons "false"
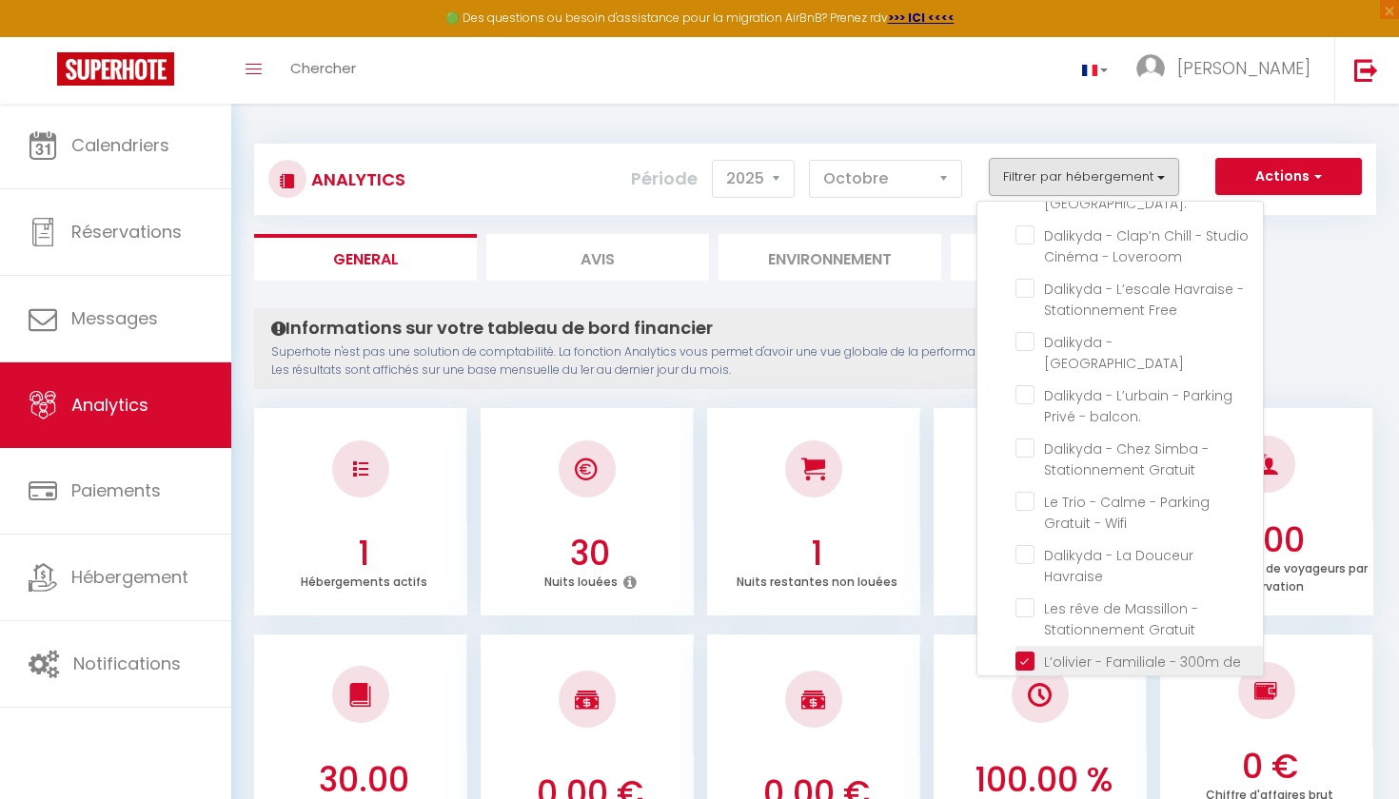
checkbox Calme "false"
checkbox facile "false"
checkbox wifi "false"
checkbox Élégant "false"
checkbox Privée "false"
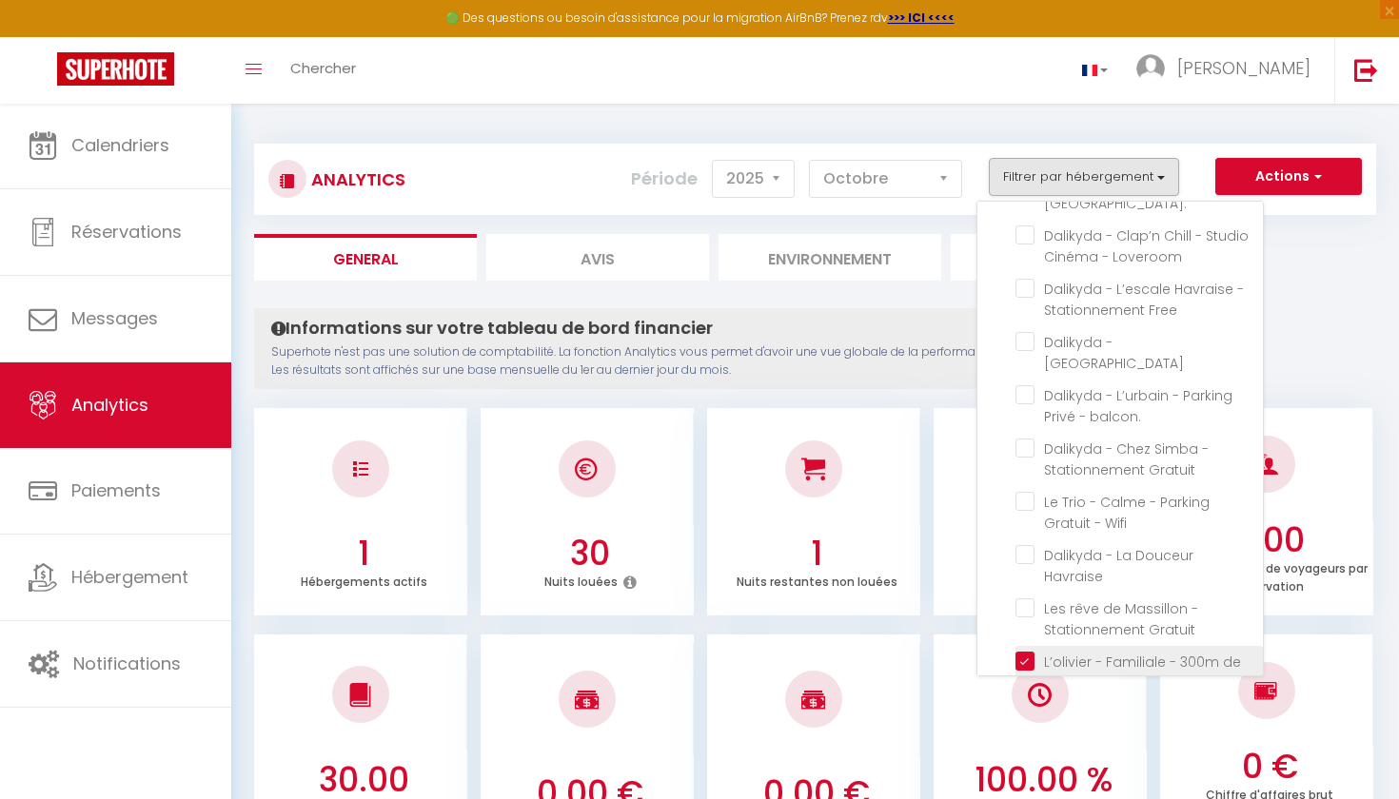
checkbox cuisine "false"
checkbox Gare\ "false"
checkbox Loveroom "false"
checkbox Free "false"
checkbox Manhattan "false"
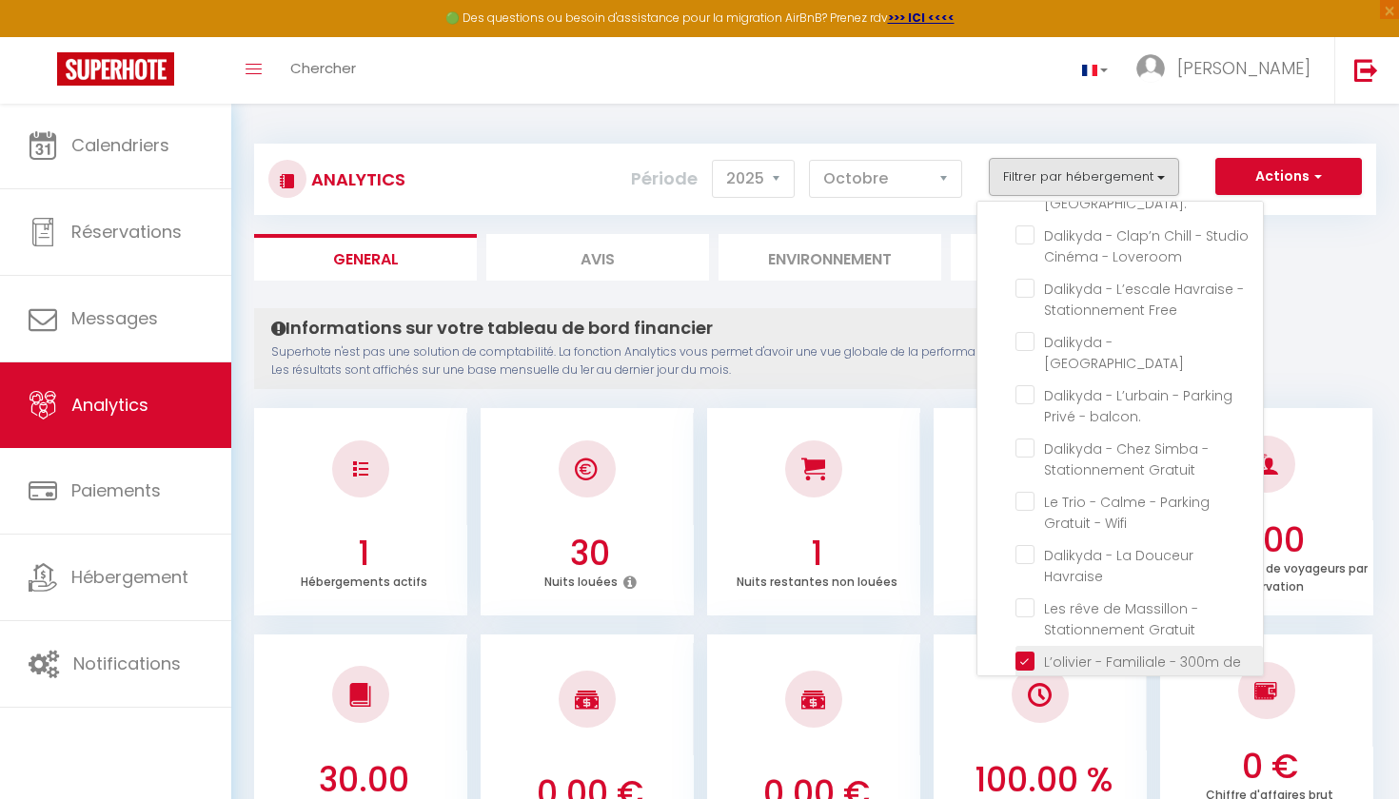
checkbox balcon\ "false"
checkbox Gratuit "false"
checkbox Wifi "false"
checkbox Havraise "false"
checkbox Gratuit "false"
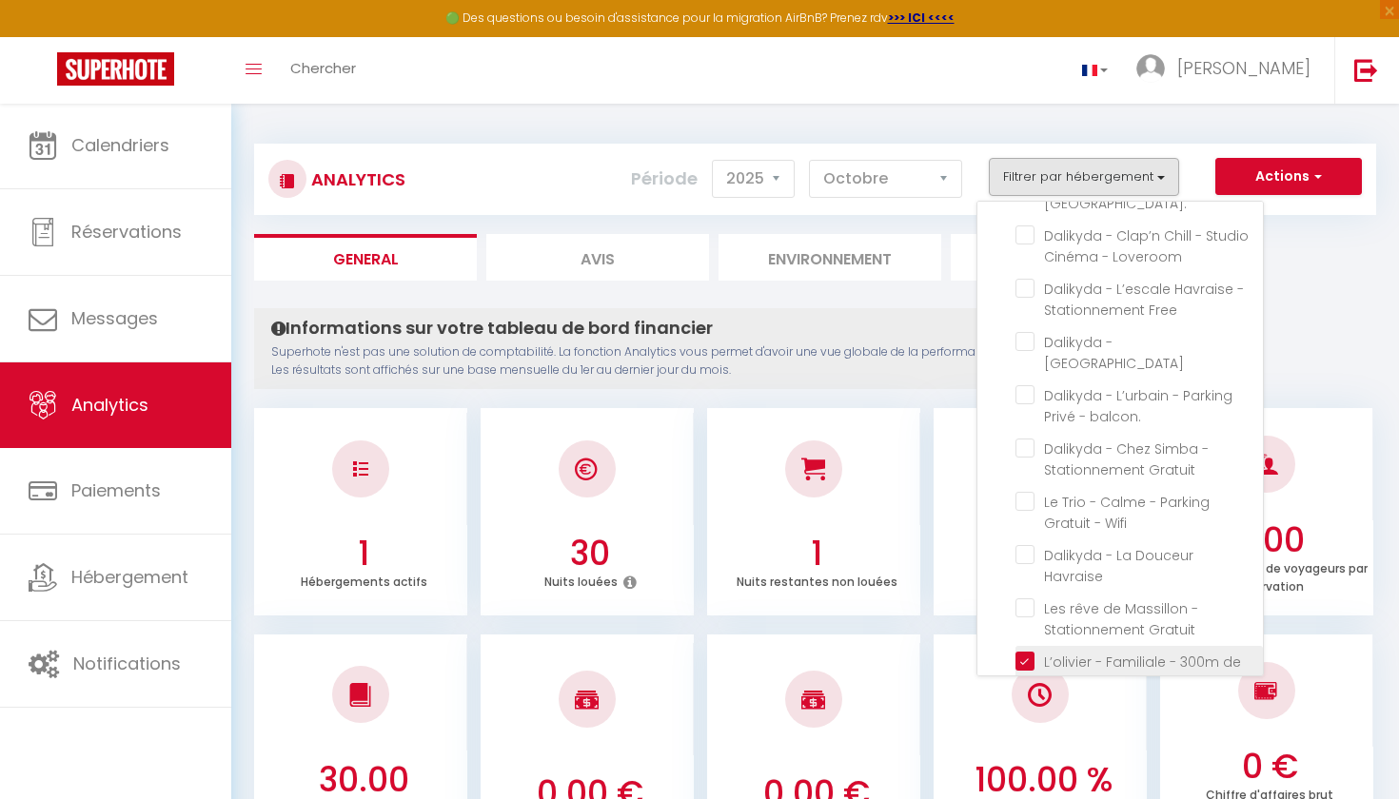
checkbox Havraise "false"
checkbox Gratuit "false"
checkbox Dauphine "false"
checkbox central\ "false"
checkbox Joffre "false"
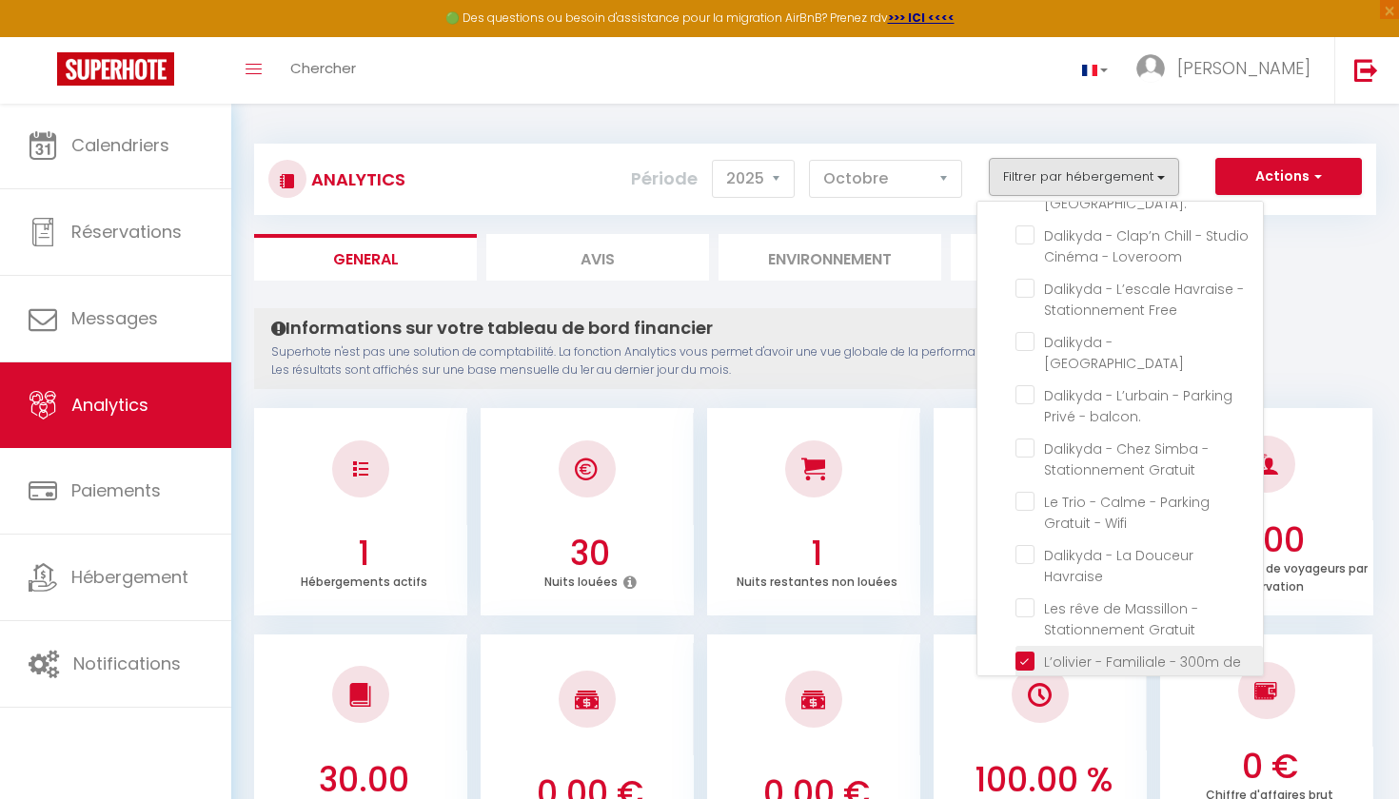
checkbox Tropical\ "false"
checkbox pressensé "false"
checkbox Pressensé "false"
checkbox Privée "false"
checkbox cuisine "false"
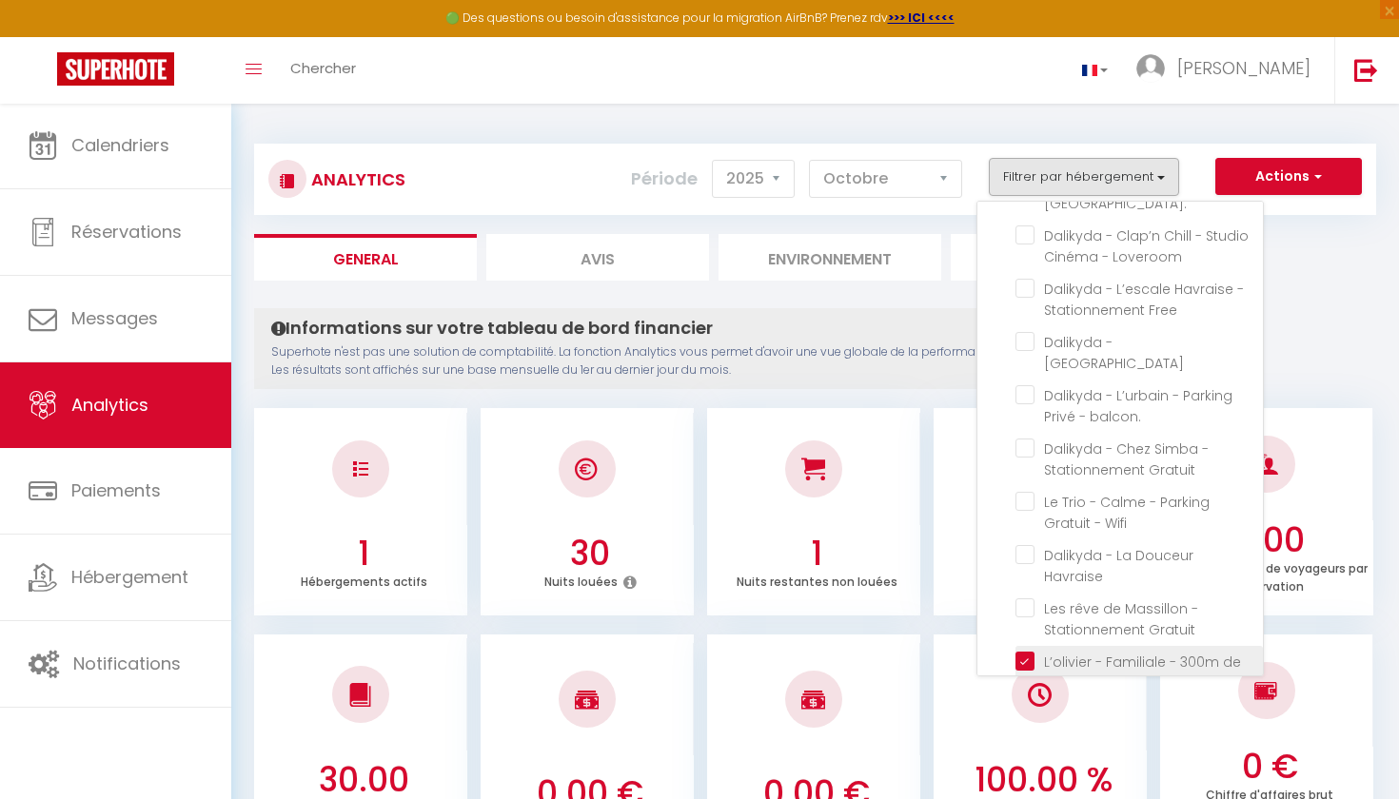
checkbox Loveroom "false"
checkbox Free "false"
checkbox Manhattan "false"
checkbox Gratuit "false"
checkbox doublette "false"
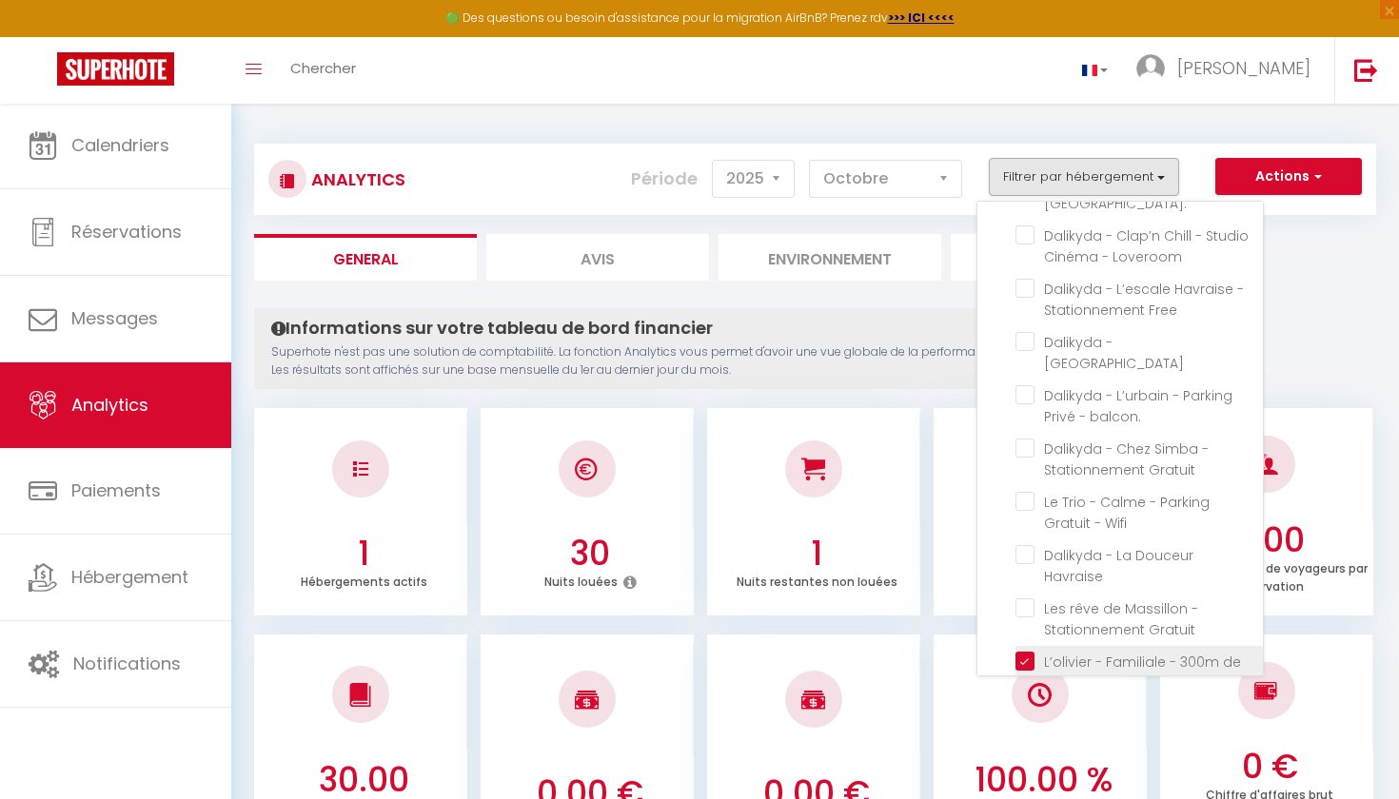
checkbox pressensé "false"
checkbox Pressensé "false"
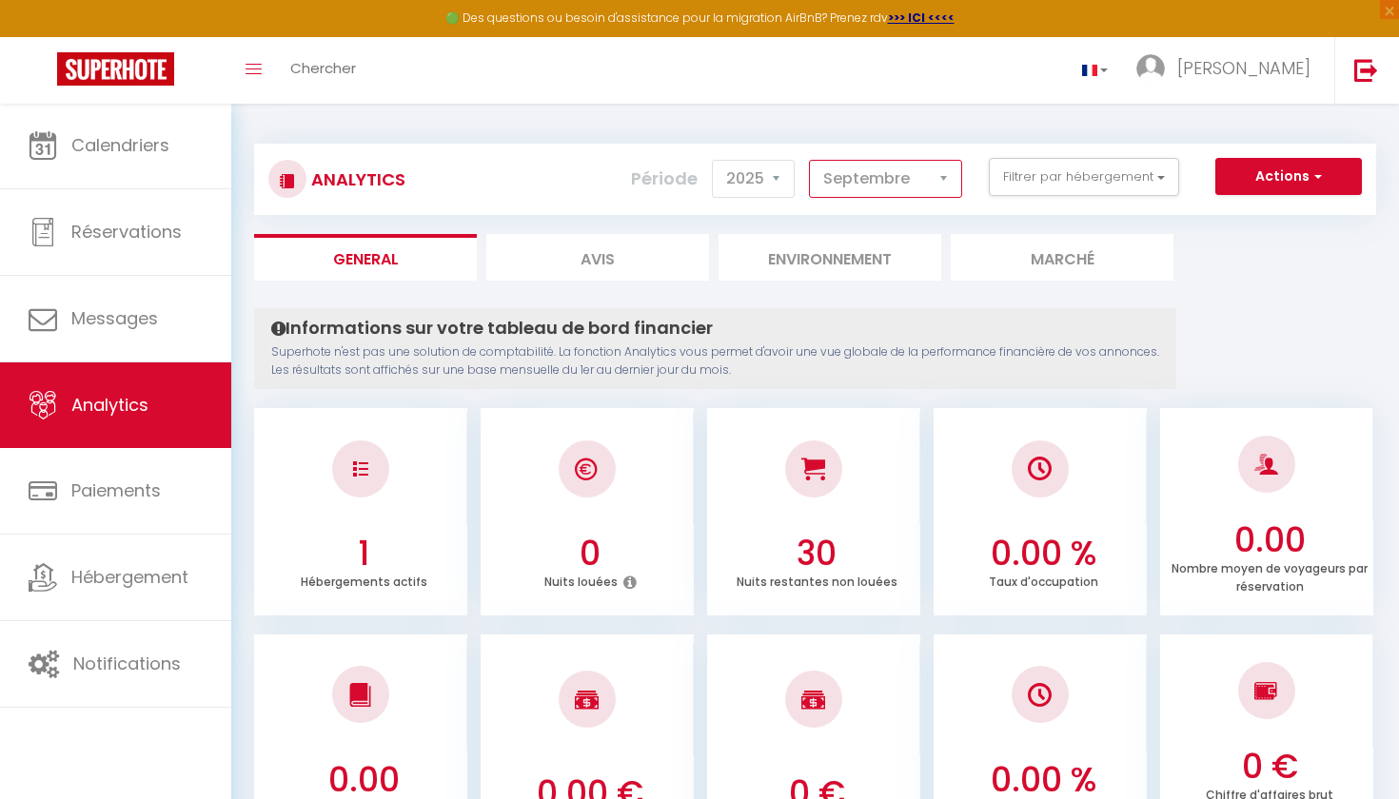
scroll to position [0, 0]
select select "10"
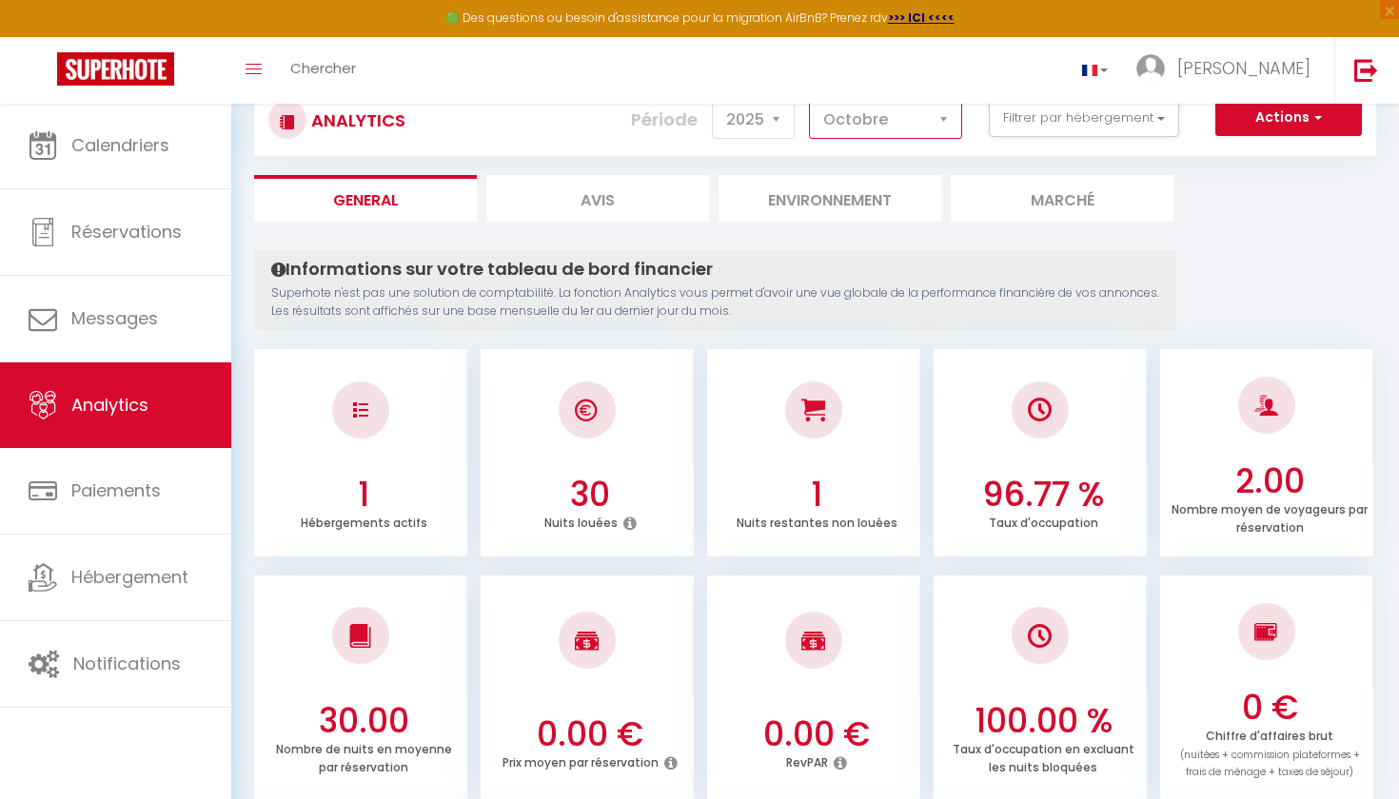
scroll to position [72, 0]
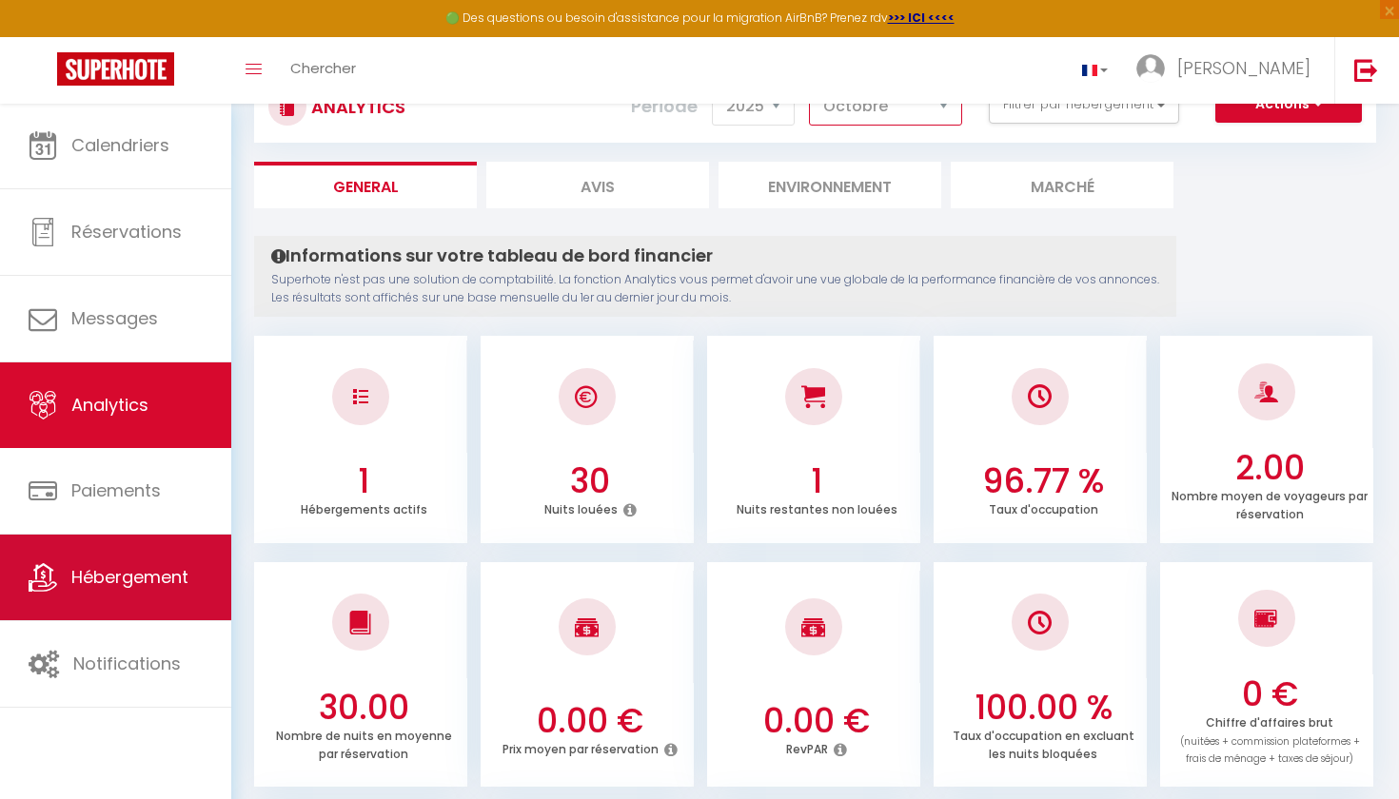
click at [158, 583] on span "Hébergement" at bounding box center [129, 577] width 117 height 24
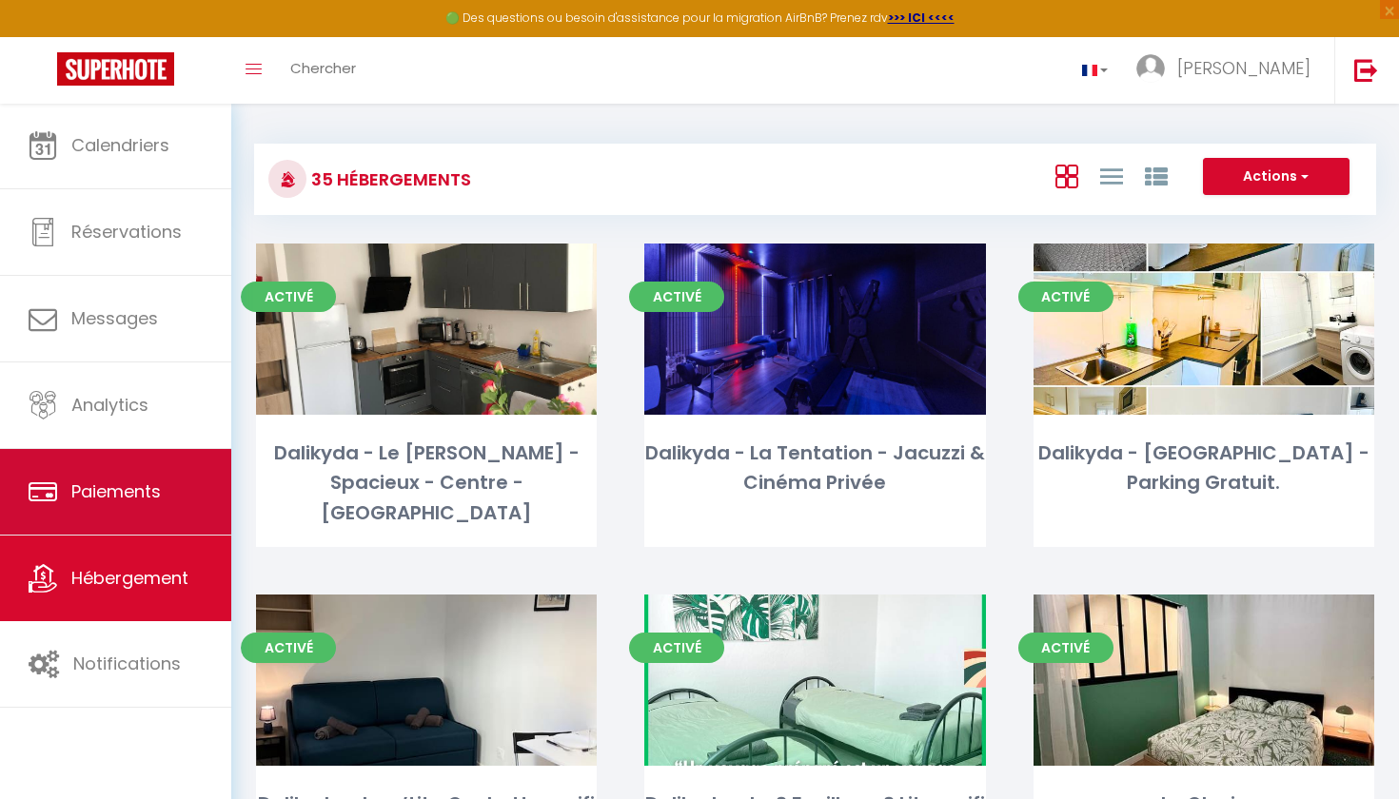
click at [98, 483] on span "Paiements" at bounding box center [115, 492] width 89 height 24
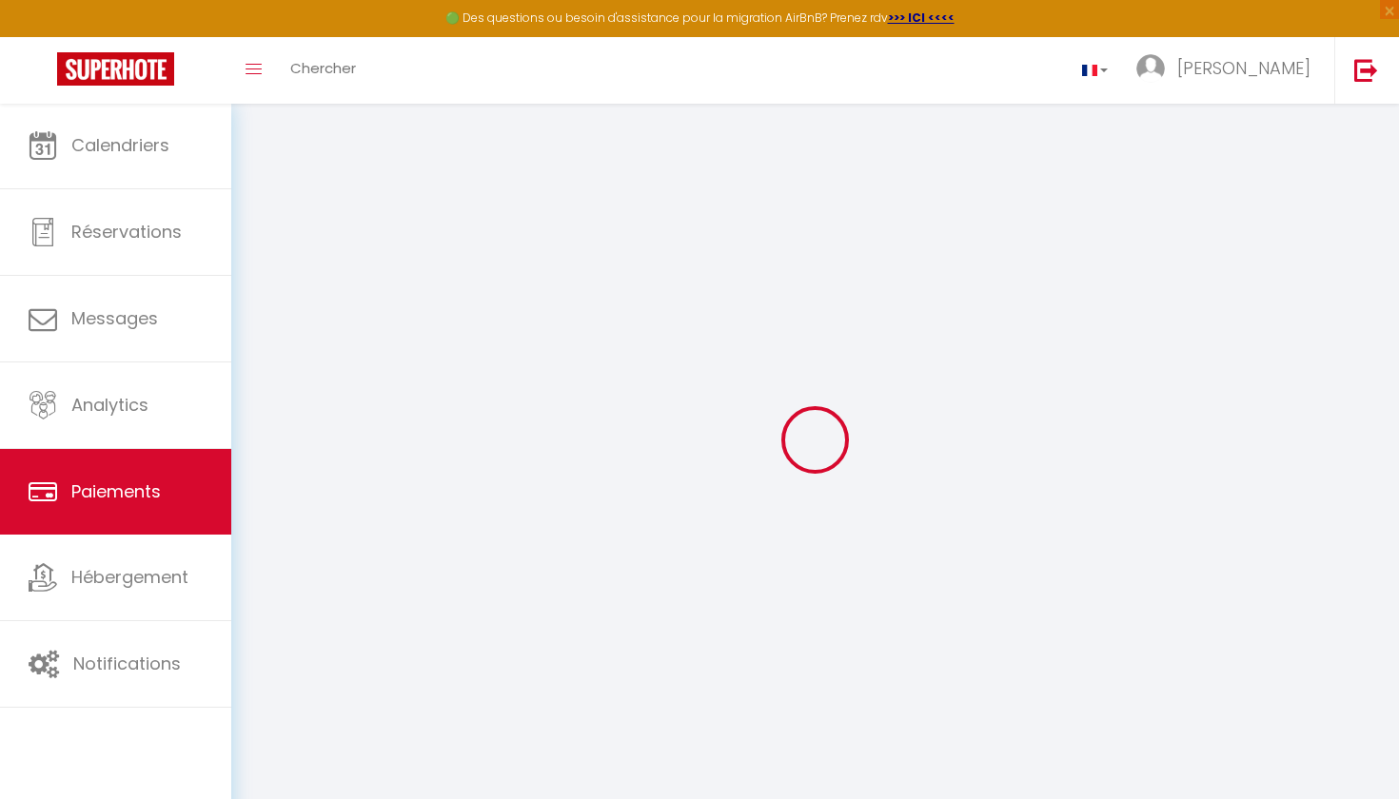
select select "2"
select select "0"
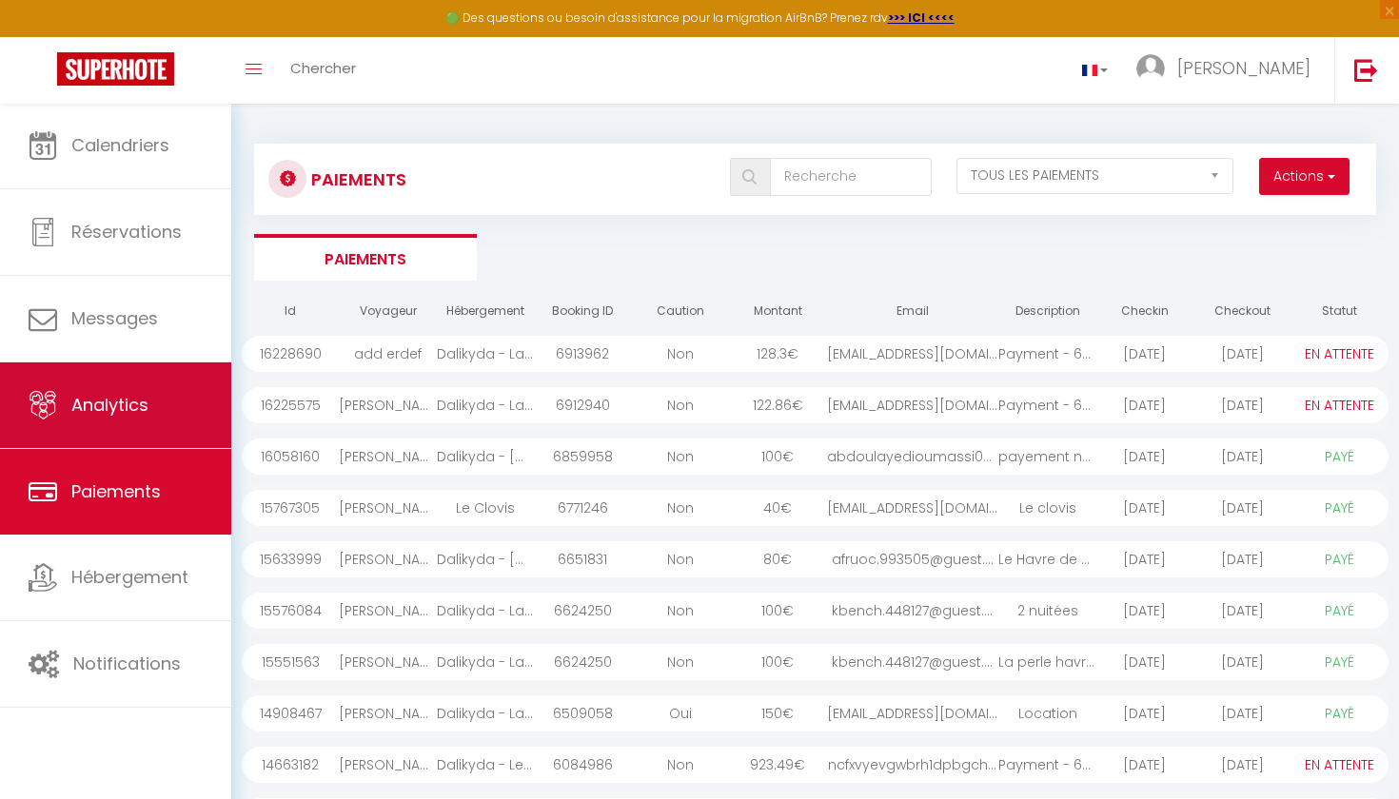
click at [105, 389] on link "Analytics" at bounding box center [115, 406] width 231 height 86
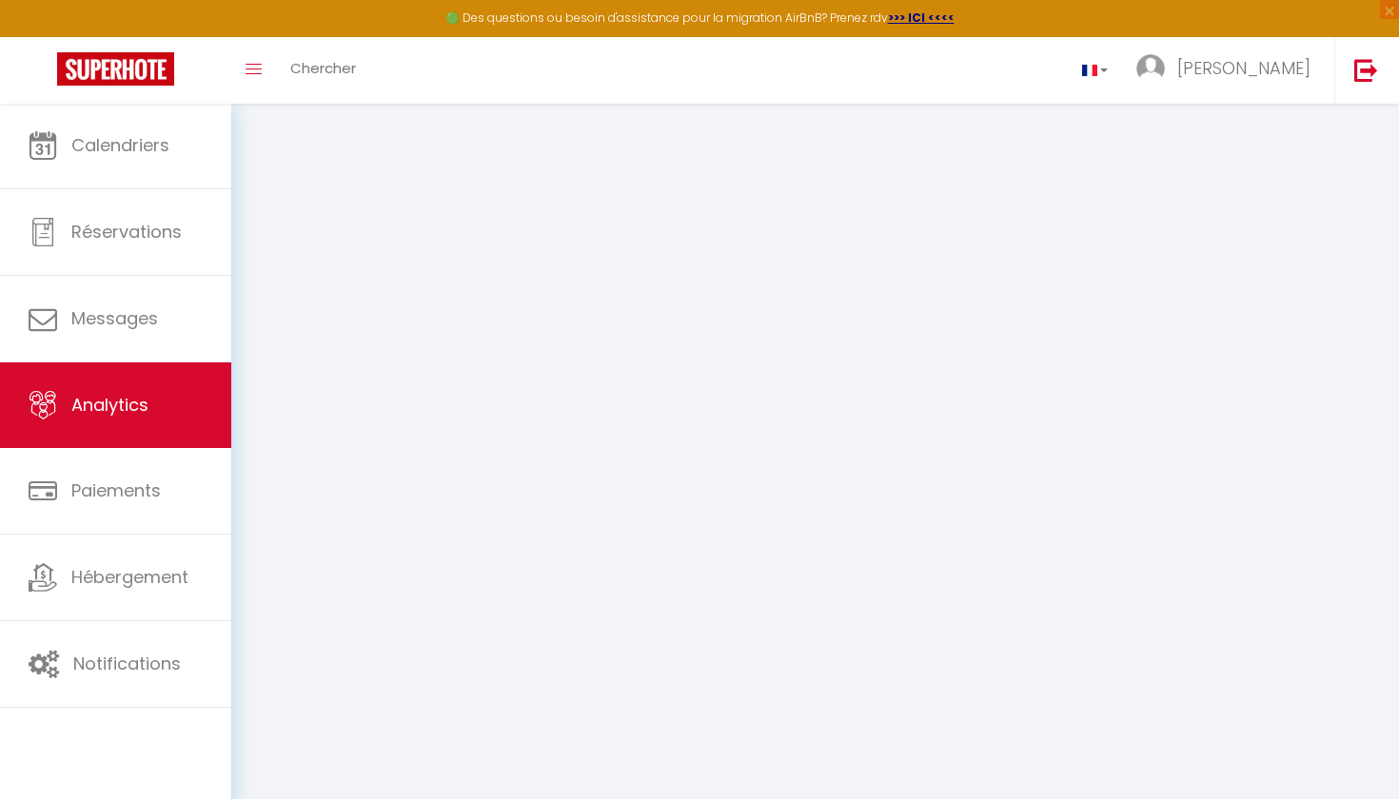
select select "2025"
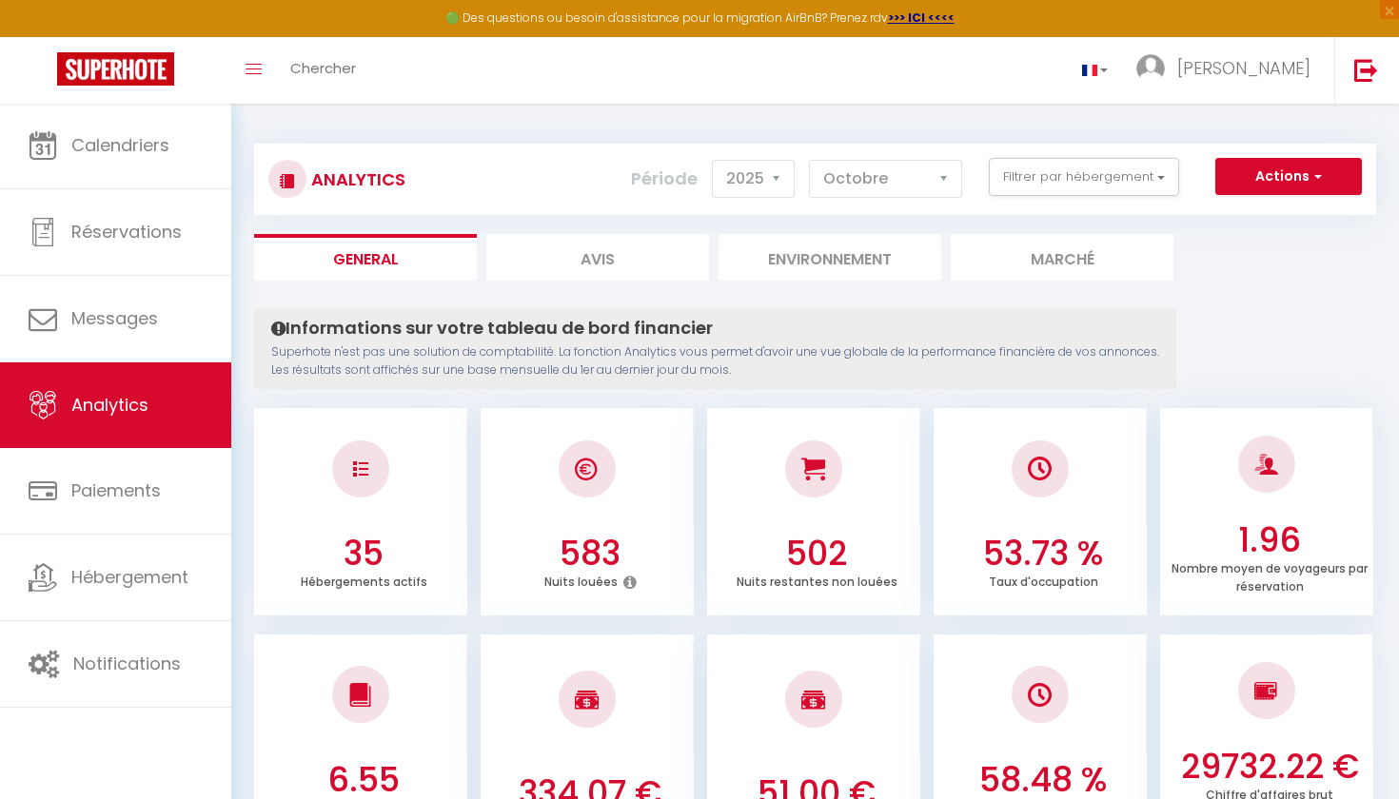
click at [883, 199] on div "Actions Génération SuperConciergerie Génération SuperAnalyzer Génération SuperE…" at bounding box center [908, 179] width 932 height 43
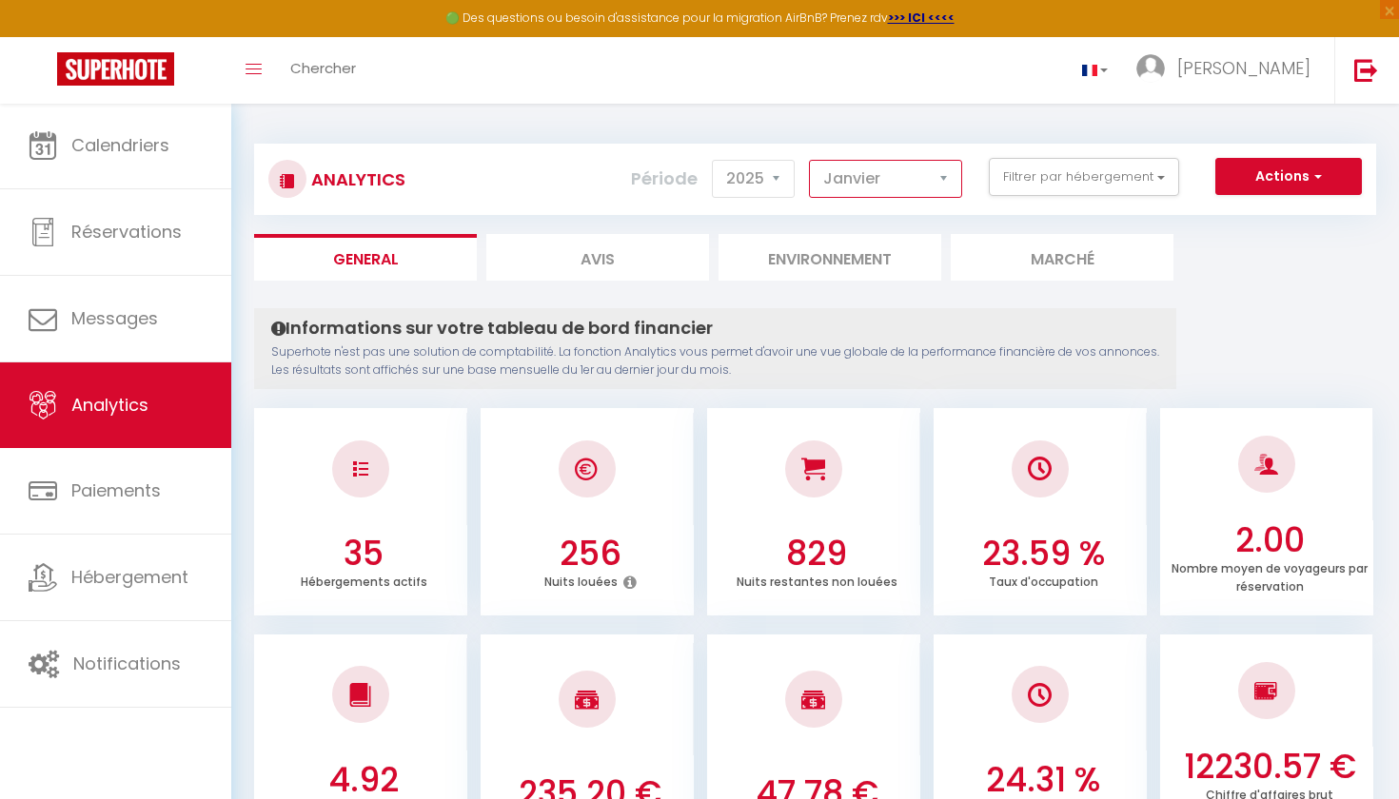
select select "5"
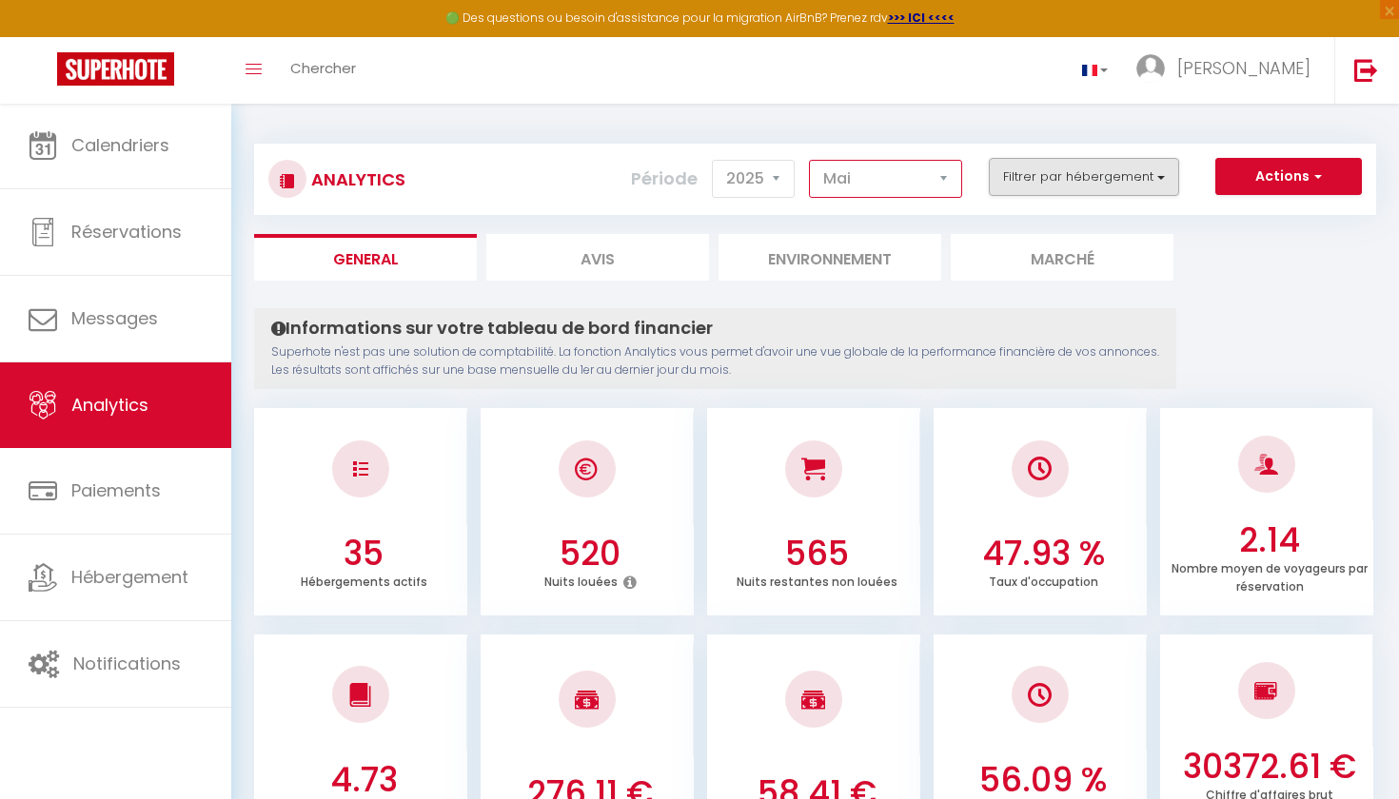
click at [1086, 187] on button "Filtrer par hébergement" at bounding box center [1084, 177] width 190 height 38
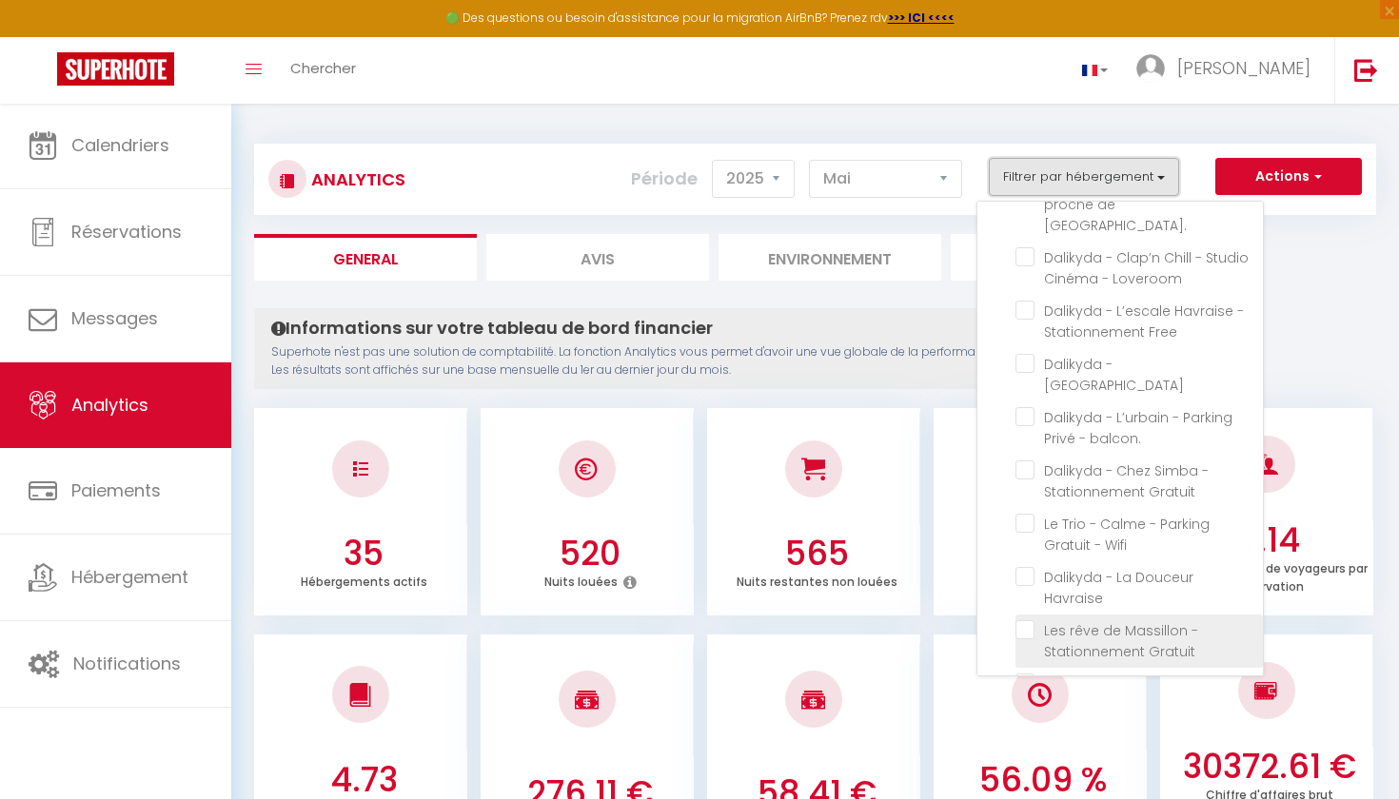
scroll to position [1040, 0]
click at [1038, 673] on central "checkbox" at bounding box center [1138, 682] width 247 height 19
checkbox central "true"
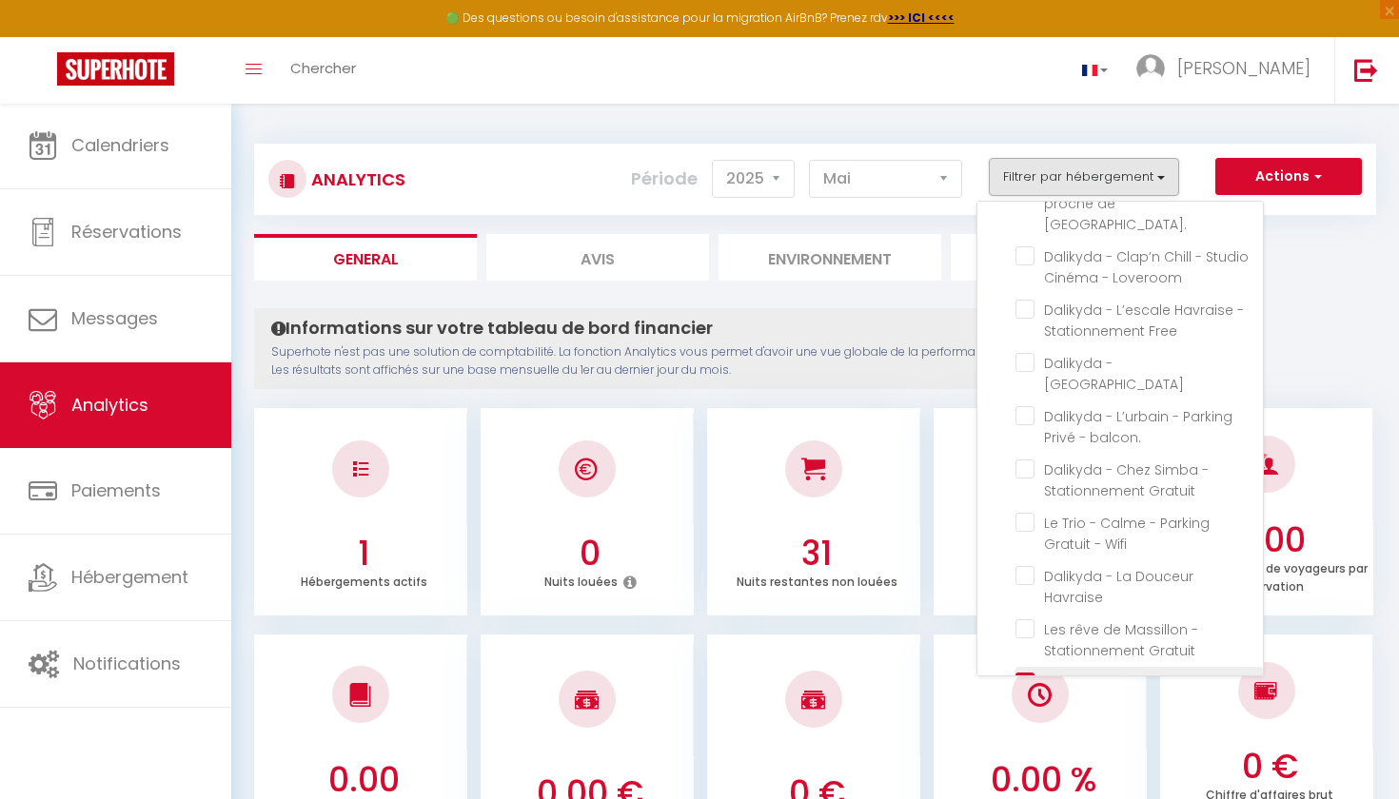
checkbox Calme "false"
checkbox Gratuit\ "false"
checkbox centrale\ "false"
checkbox Clovis "false"
checkbox Insolite\ "false"
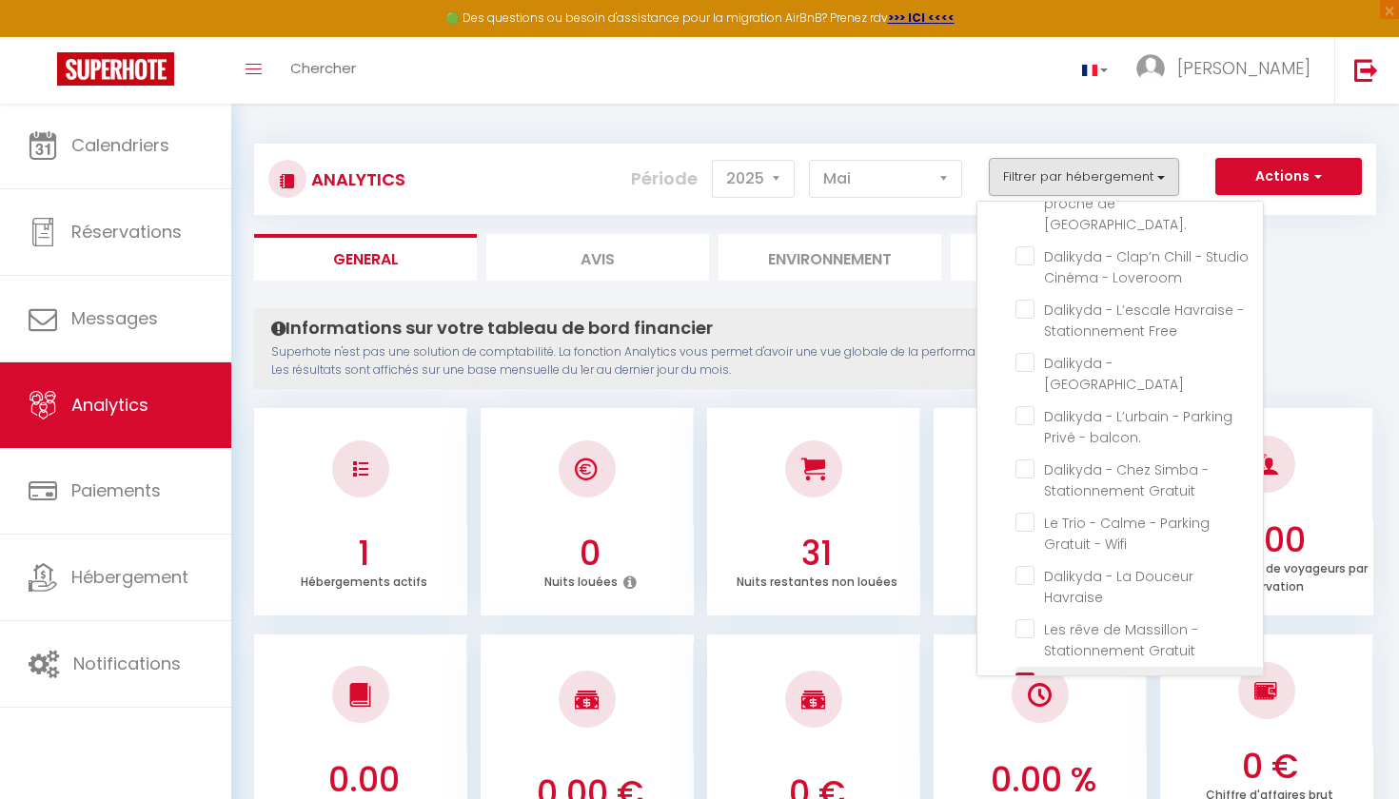
checkbox gare "false"
checkbox université "false"
checkbox Central "false"
checkbox gratuit "false"
checkbox Balcons "false"
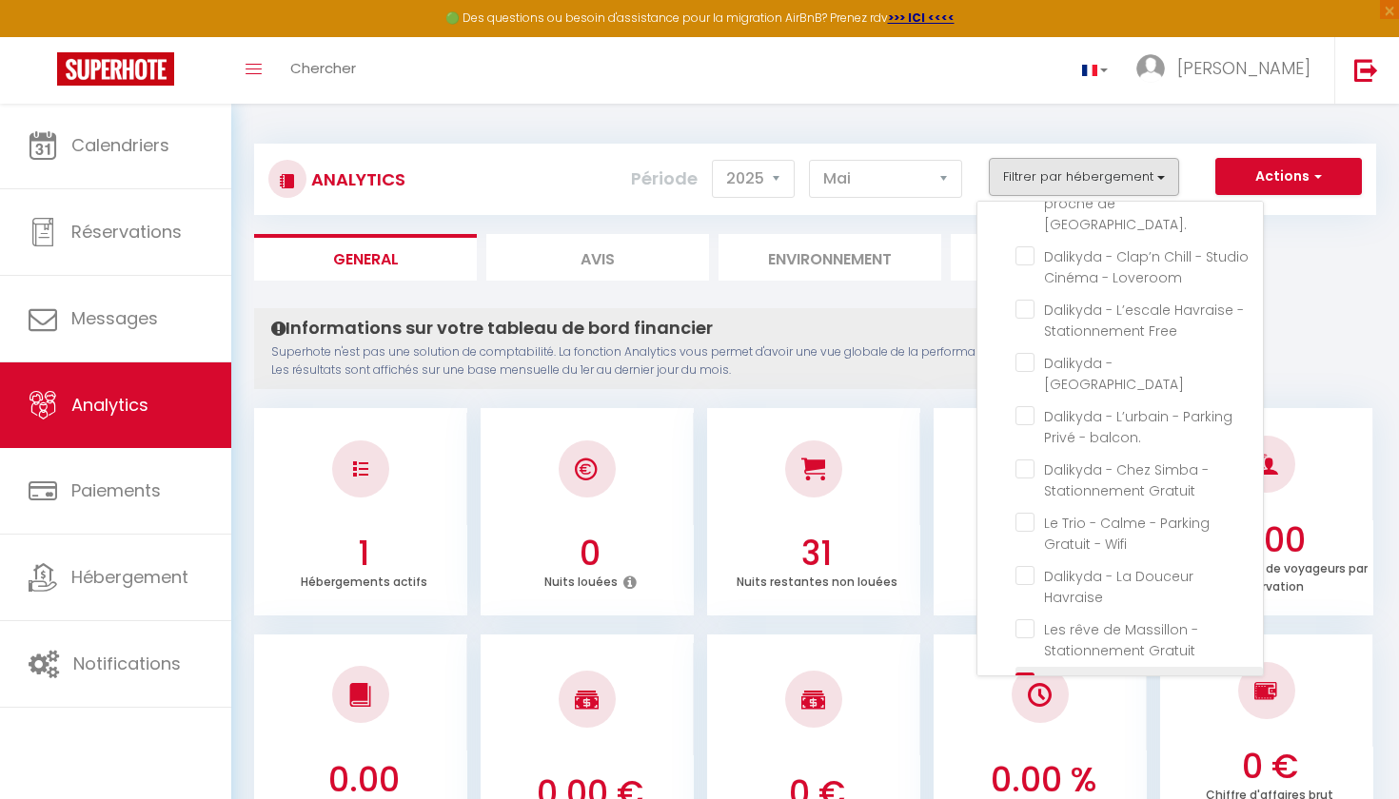
checkbox Calme "false"
checkbox facile "false"
checkbox wifi "false"
checkbox Élégant "false"
checkbox Privée "false"
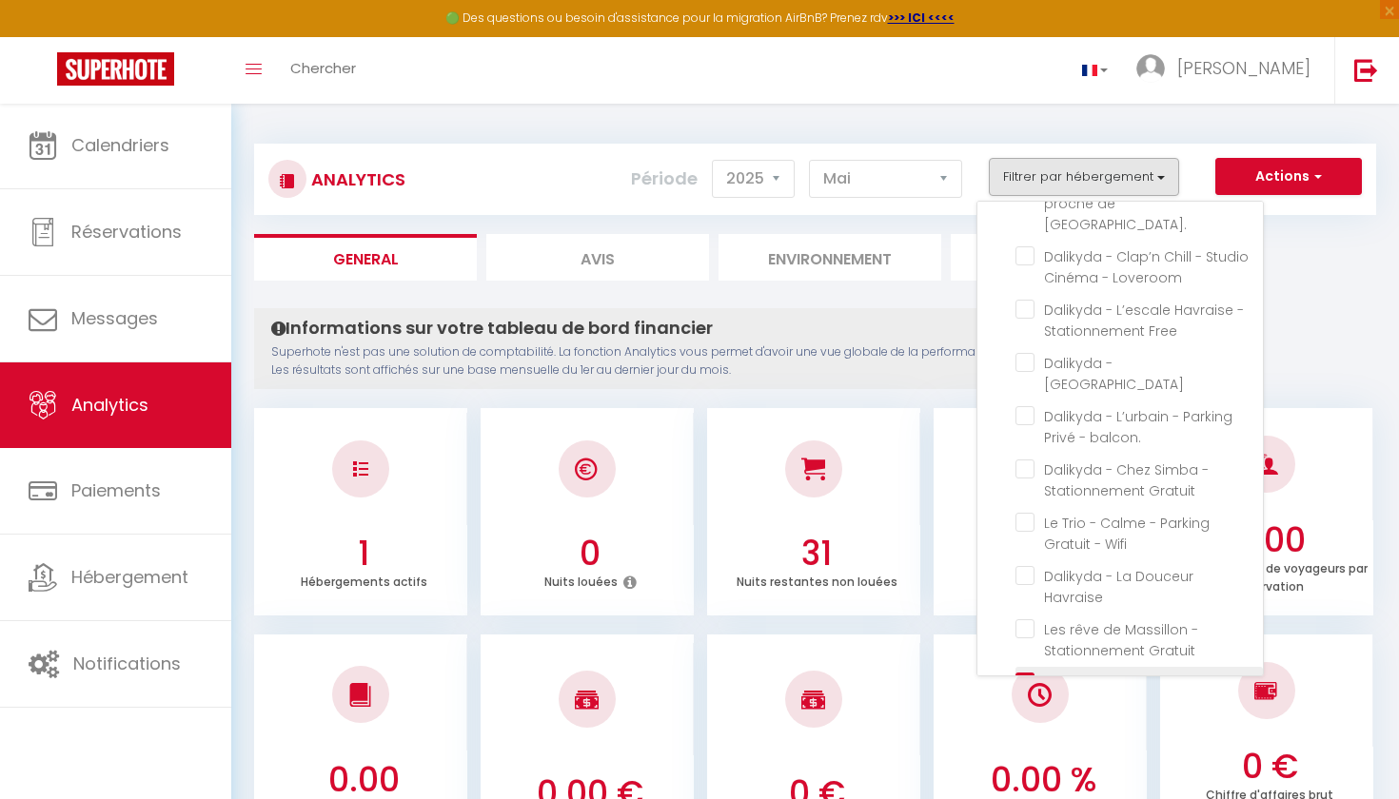
checkbox cuisine "false"
checkbox Gare\ "false"
checkbox Loveroom "false"
checkbox Free "false"
checkbox Manhattan "false"
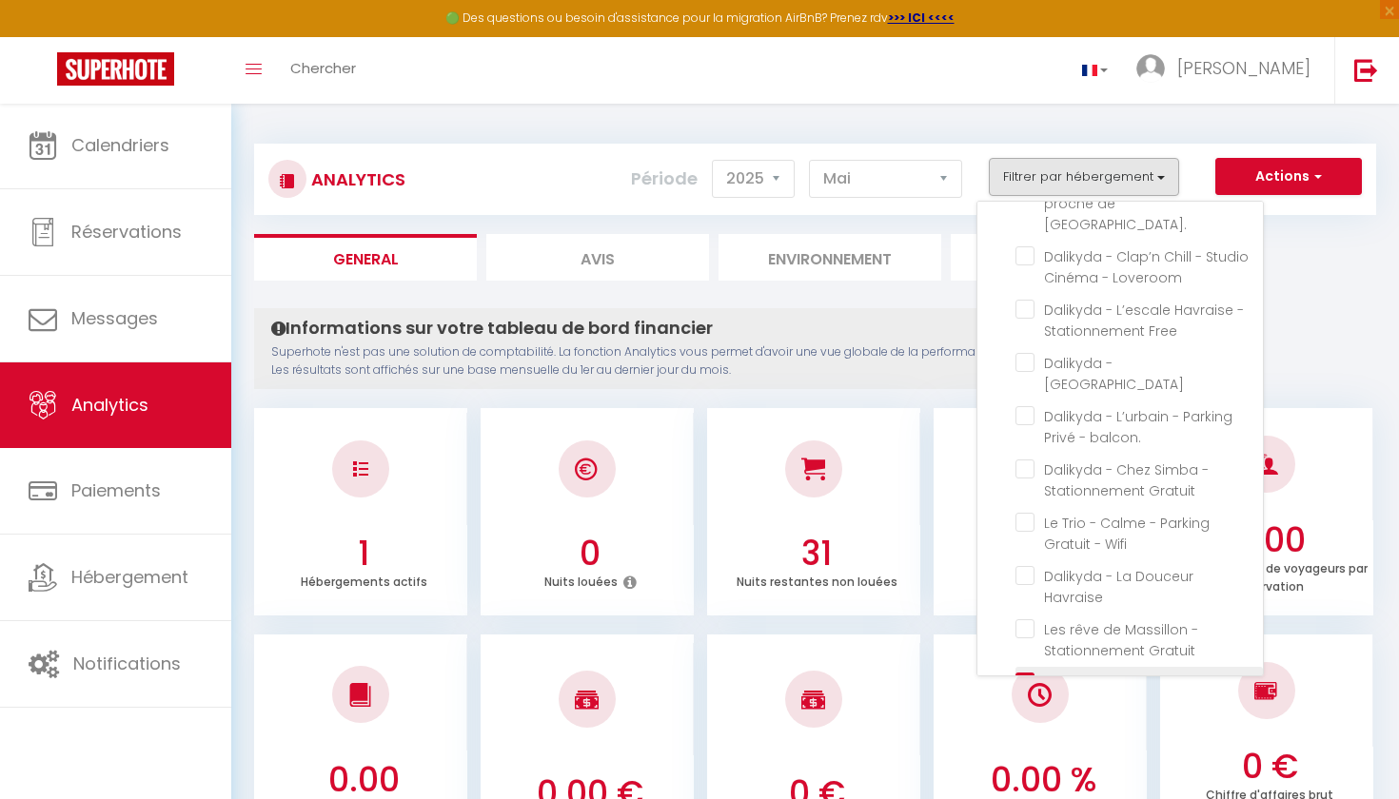
checkbox balcon\ "false"
checkbox Gratuit "false"
checkbox Wifi "false"
checkbox Havraise "false"
checkbox Gratuit "false"
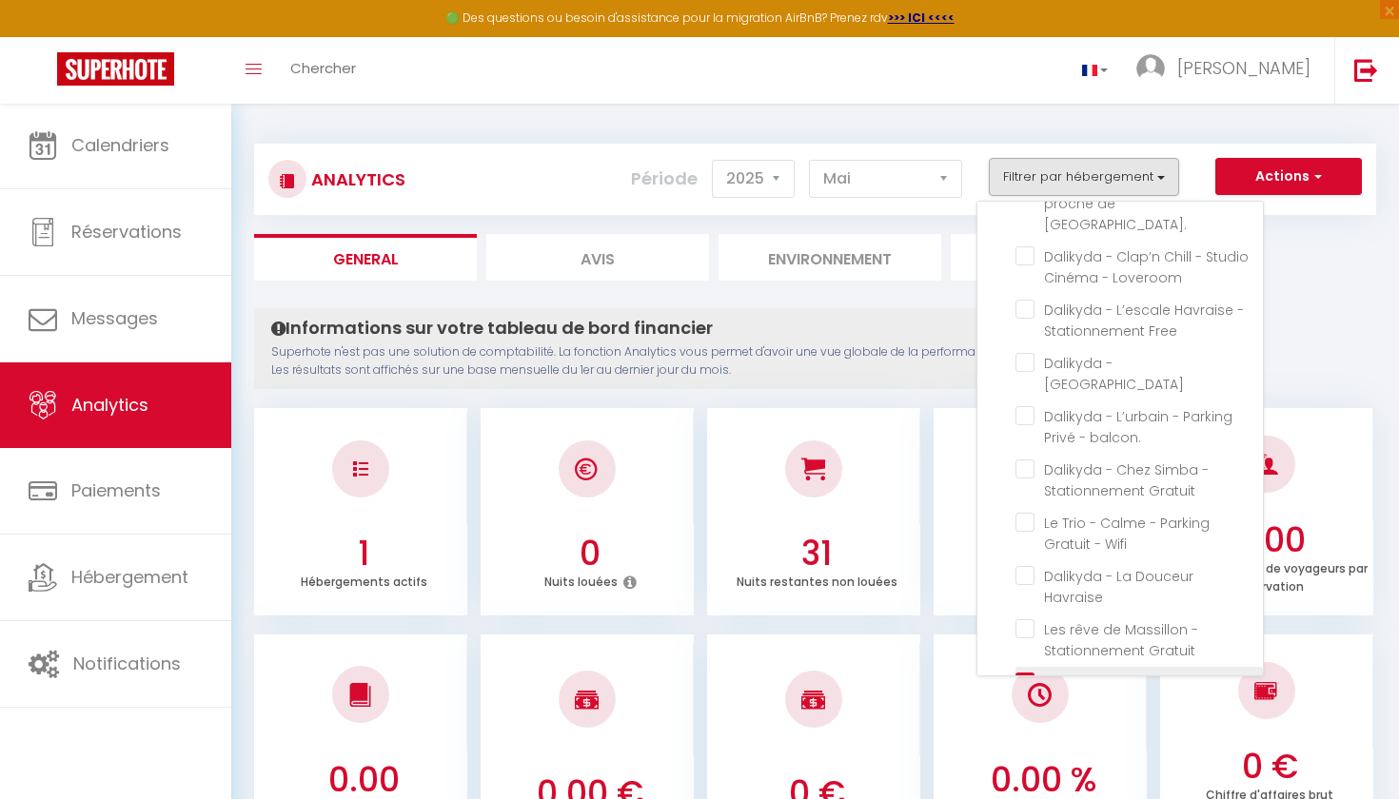
checkbox Havraise "false"
checkbox Gratuit "false"
checkbox Dauphine "false"
checkbox central\ "false"
checkbox Joffre "false"
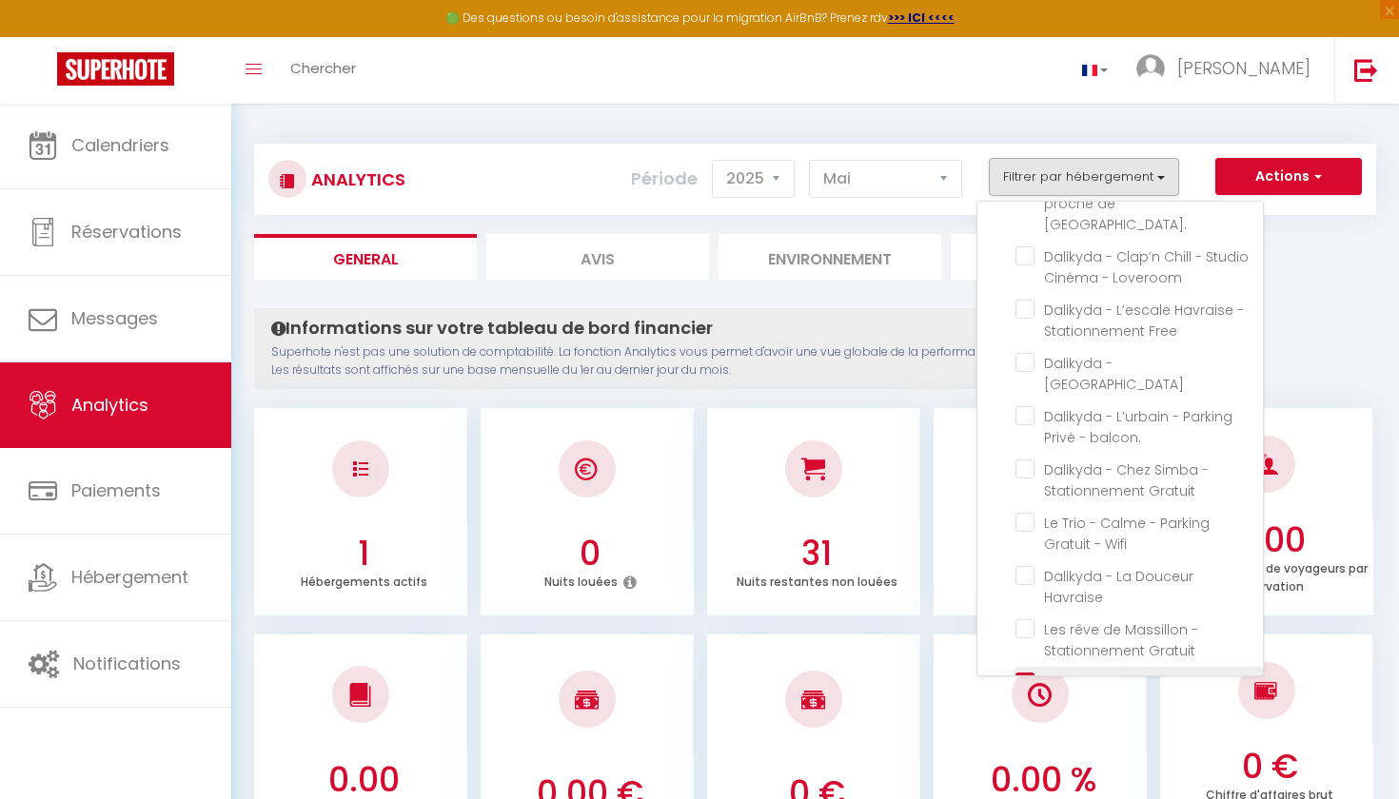
checkbox Tropical\ "false"
checkbox pressensé "false"
checkbox Pressensé "false"
checkbox Privée "false"
checkbox cuisine "false"
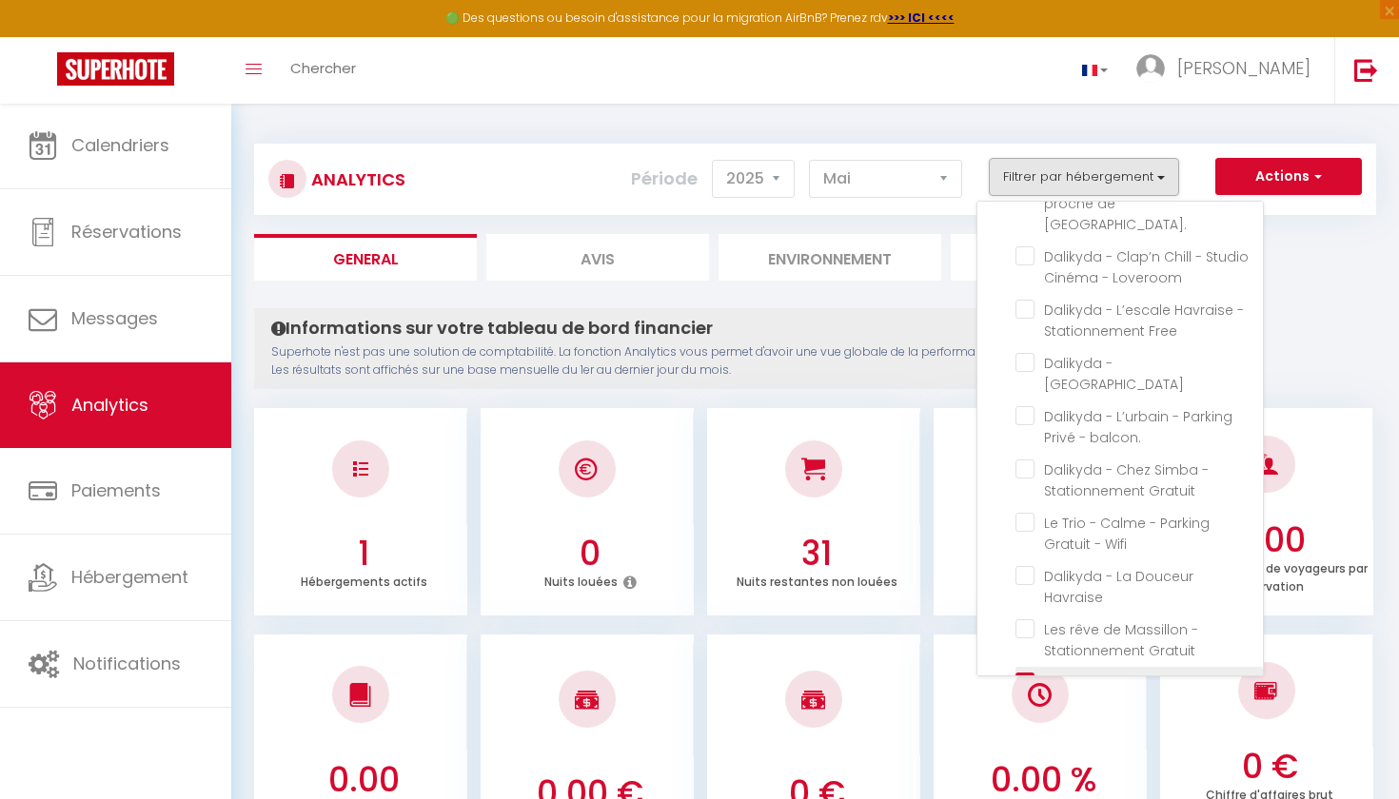
checkbox Loveroom "false"
checkbox Free "false"
checkbox Manhattan "false"
checkbox Gratuit "false"
checkbox doublette "false"
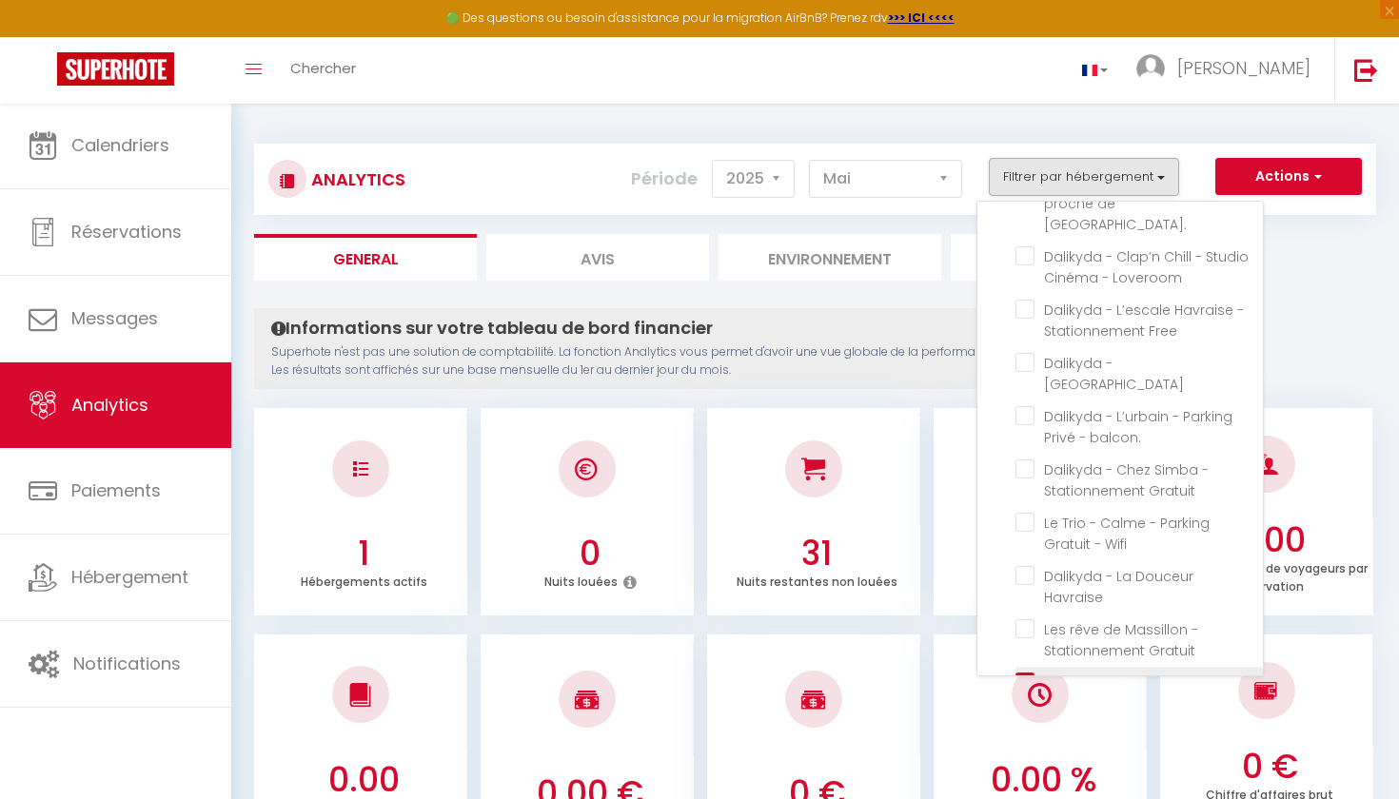
checkbox pressensé "false"
checkbox Pressensé "false"
click at [1080, 129] on div "Analytics Actions Génération SuperConciergerie Génération SuperAnalyzer Générat…" at bounding box center [815, 170] width 1122 height 89
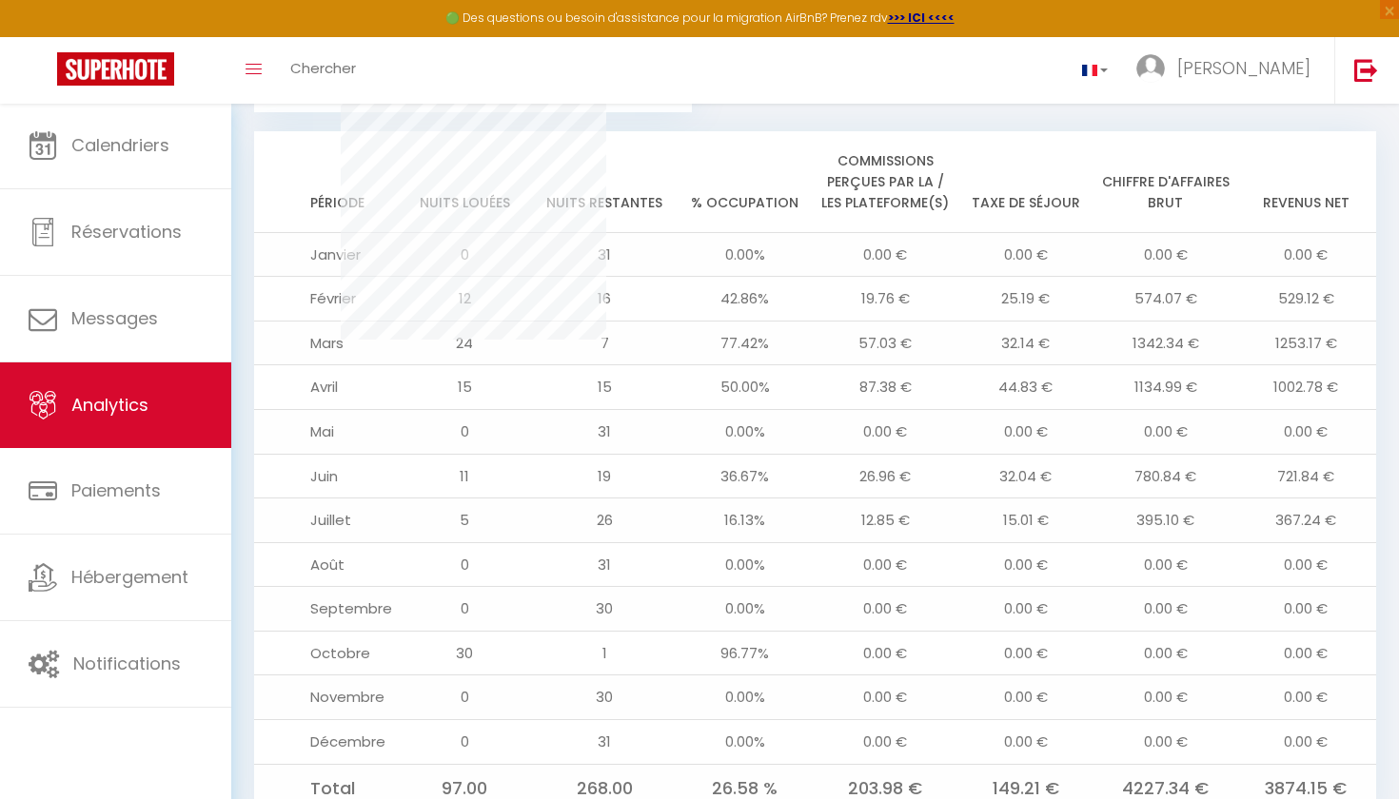
scroll to position [1876, 0]
click at [675, 350] on td "7" at bounding box center [605, 343] width 140 height 45
